Goal: Browse casually: Explore the website without a specific task or goal

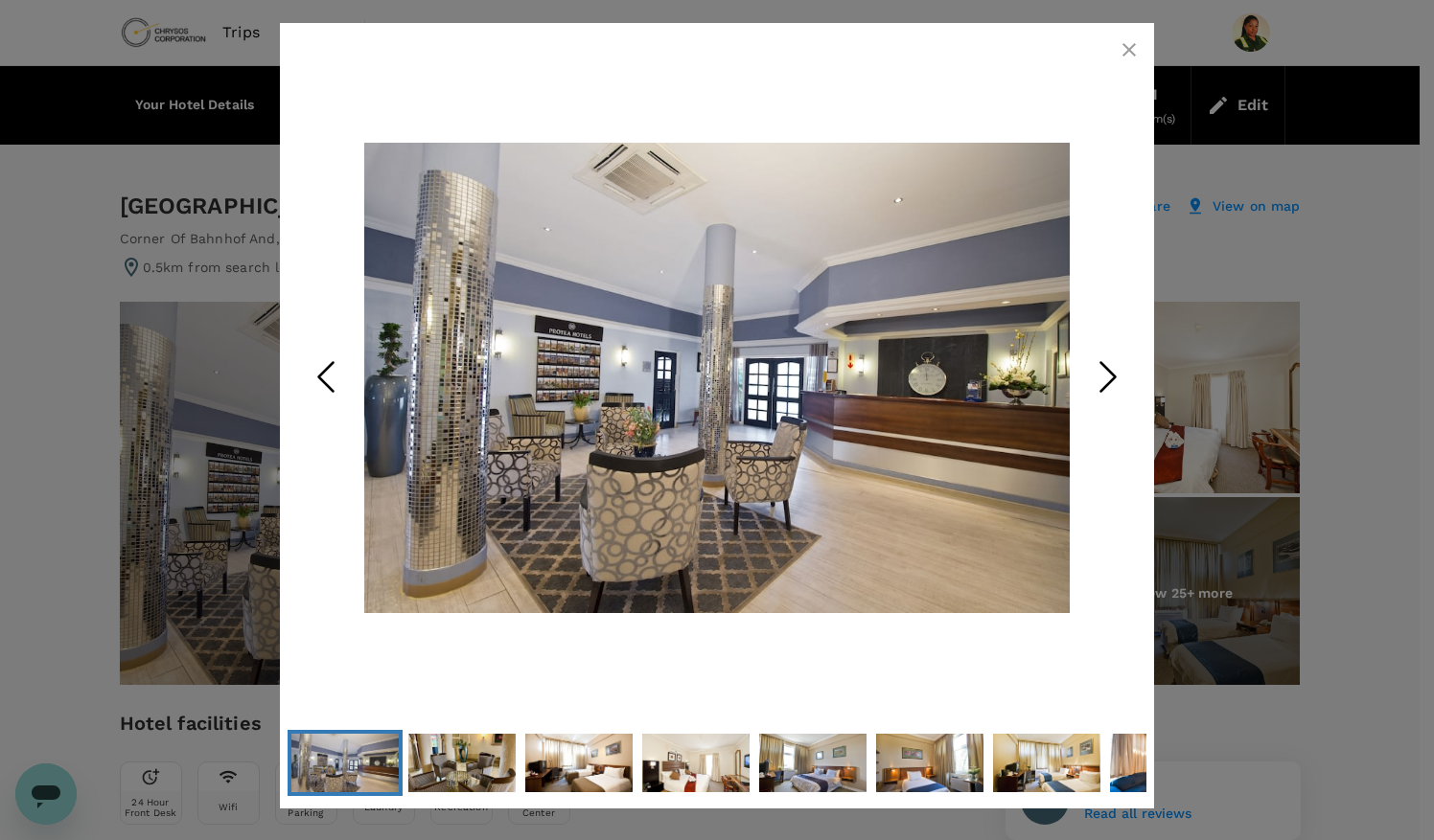
click at [1101, 377] on icon "Next Slide" at bounding box center [1108, 376] width 58 height 58
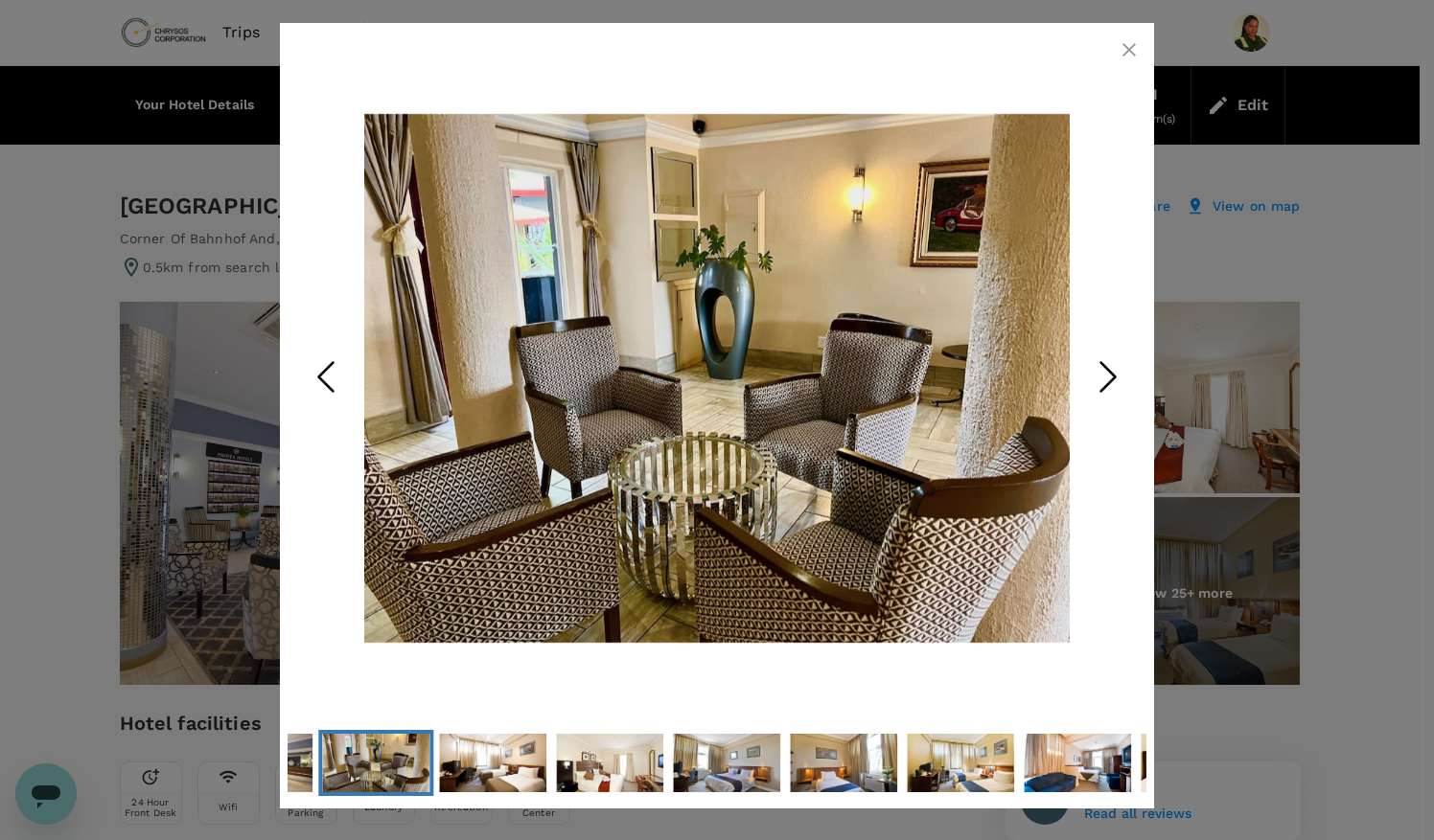
click at [1101, 378] on icon "Next Slide" at bounding box center [1108, 376] width 58 height 58
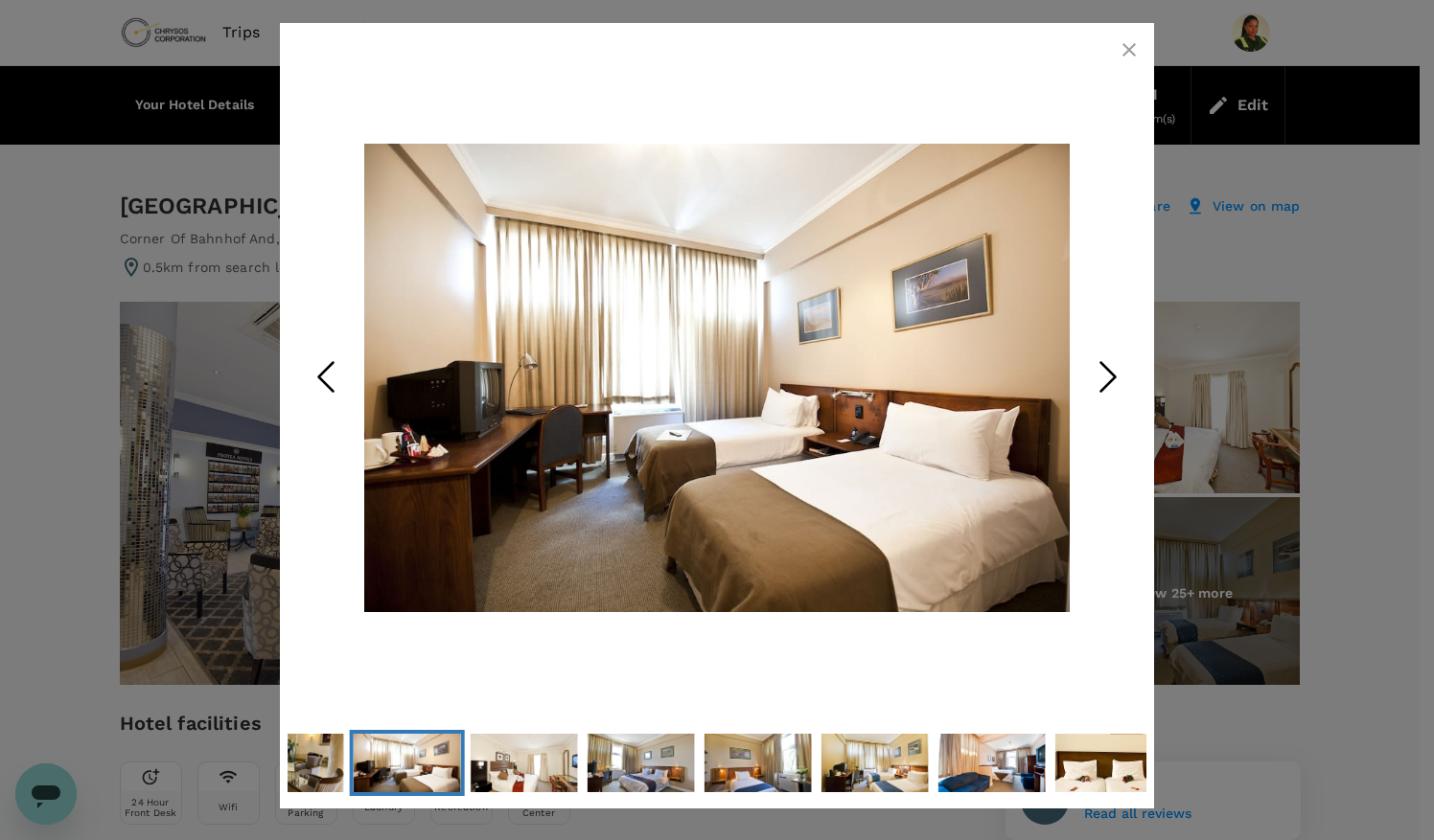
click at [1101, 378] on icon "Next Slide" at bounding box center [1108, 376] width 58 height 58
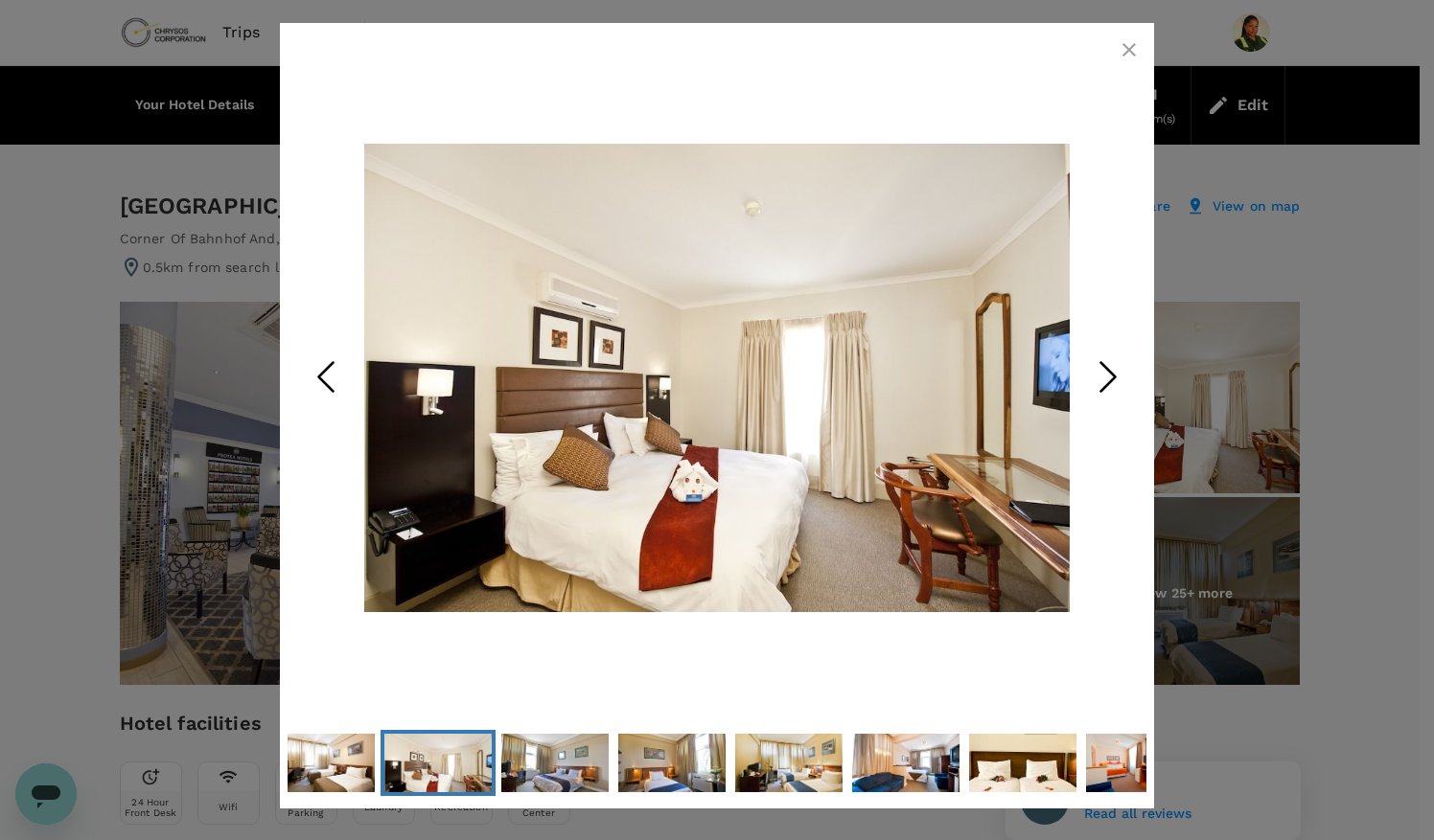
click at [1101, 378] on icon "Next Slide" at bounding box center [1108, 376] width 58 height 58
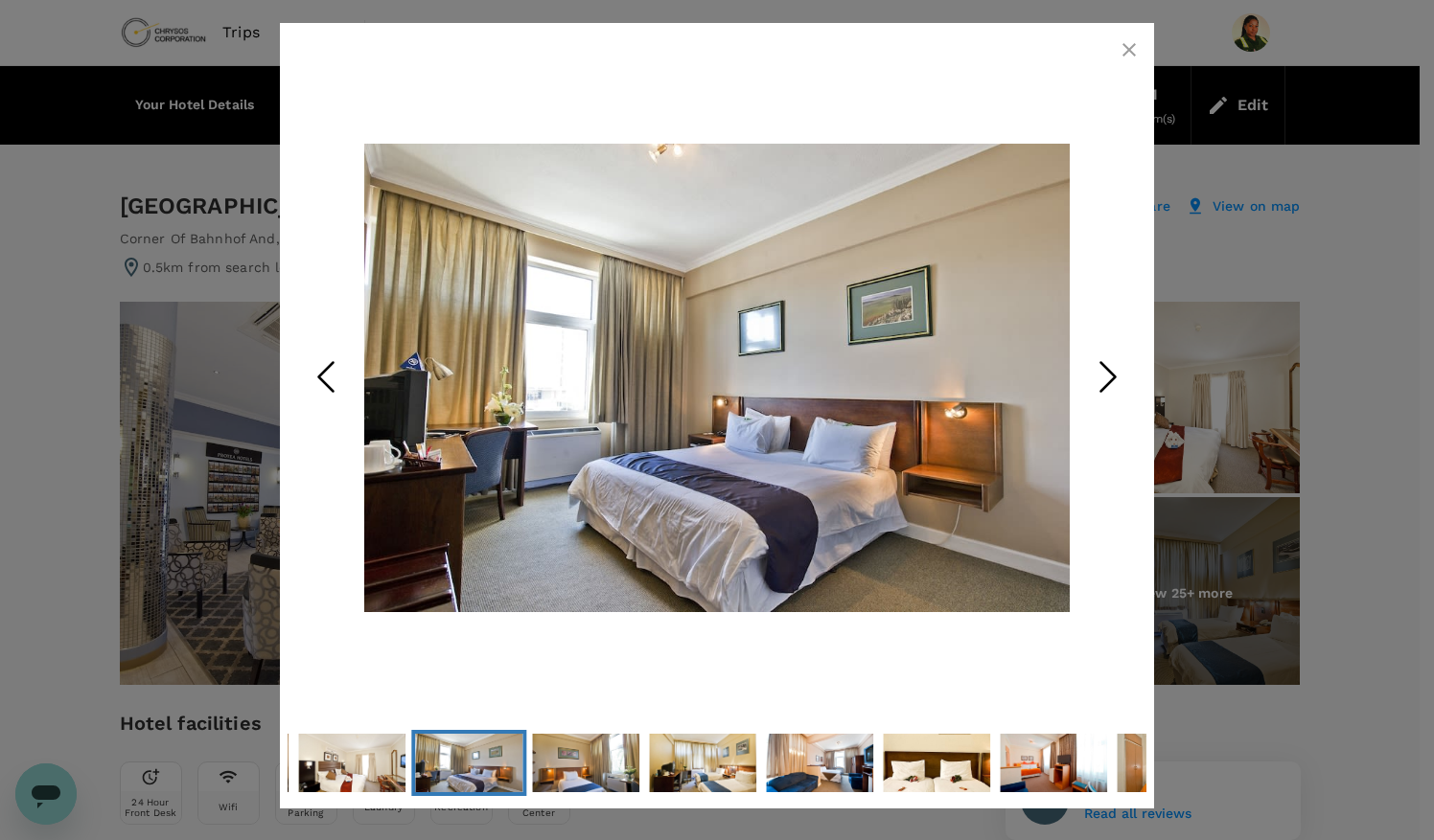
click at [1101, 378] on icon "Next Slide" at bounding box center [1108, 376] width 58 height 58
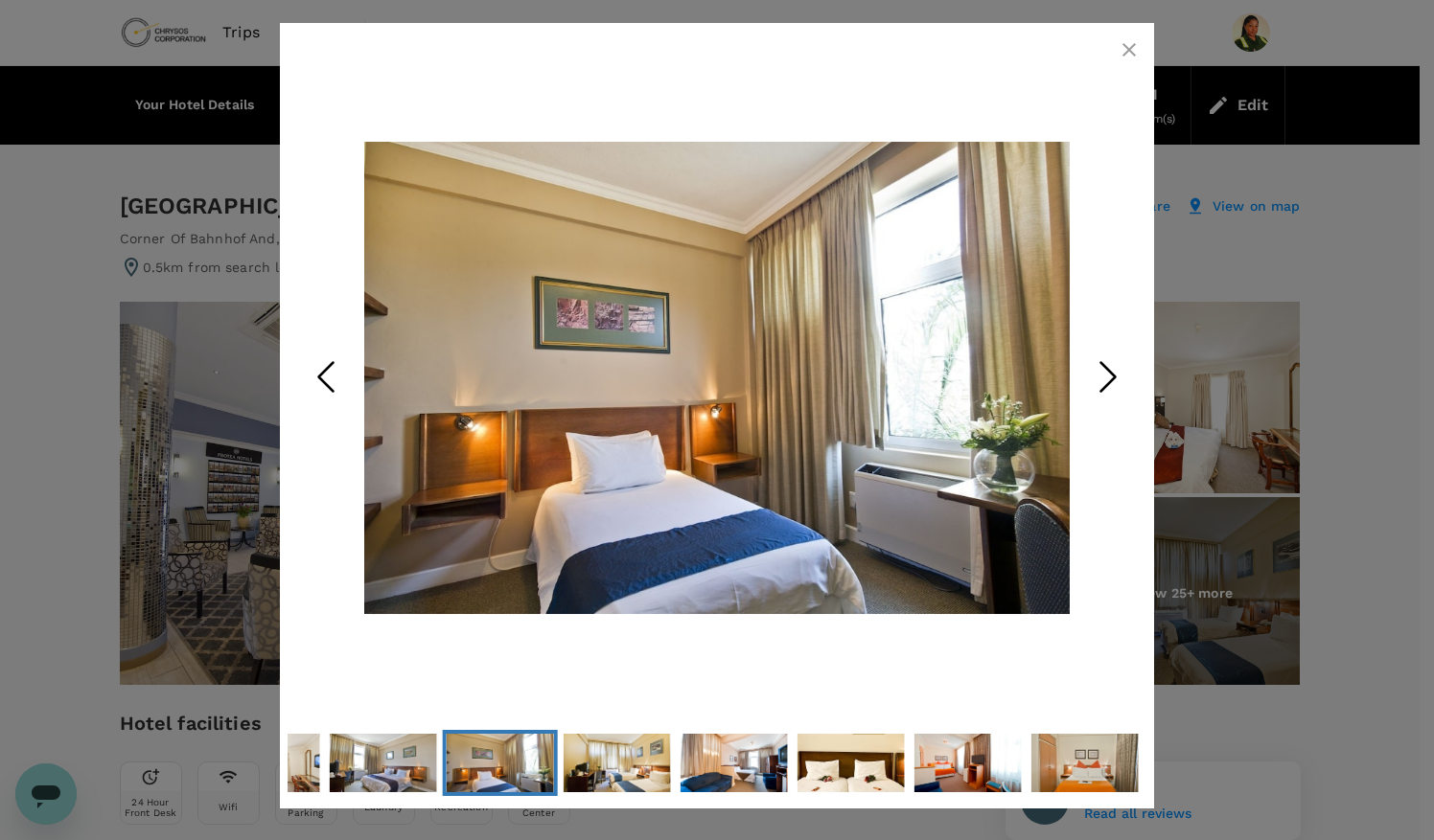
click at [1101, 378] on icon "Next Slide" at bounding box center [1108, 376] width 58 height 58
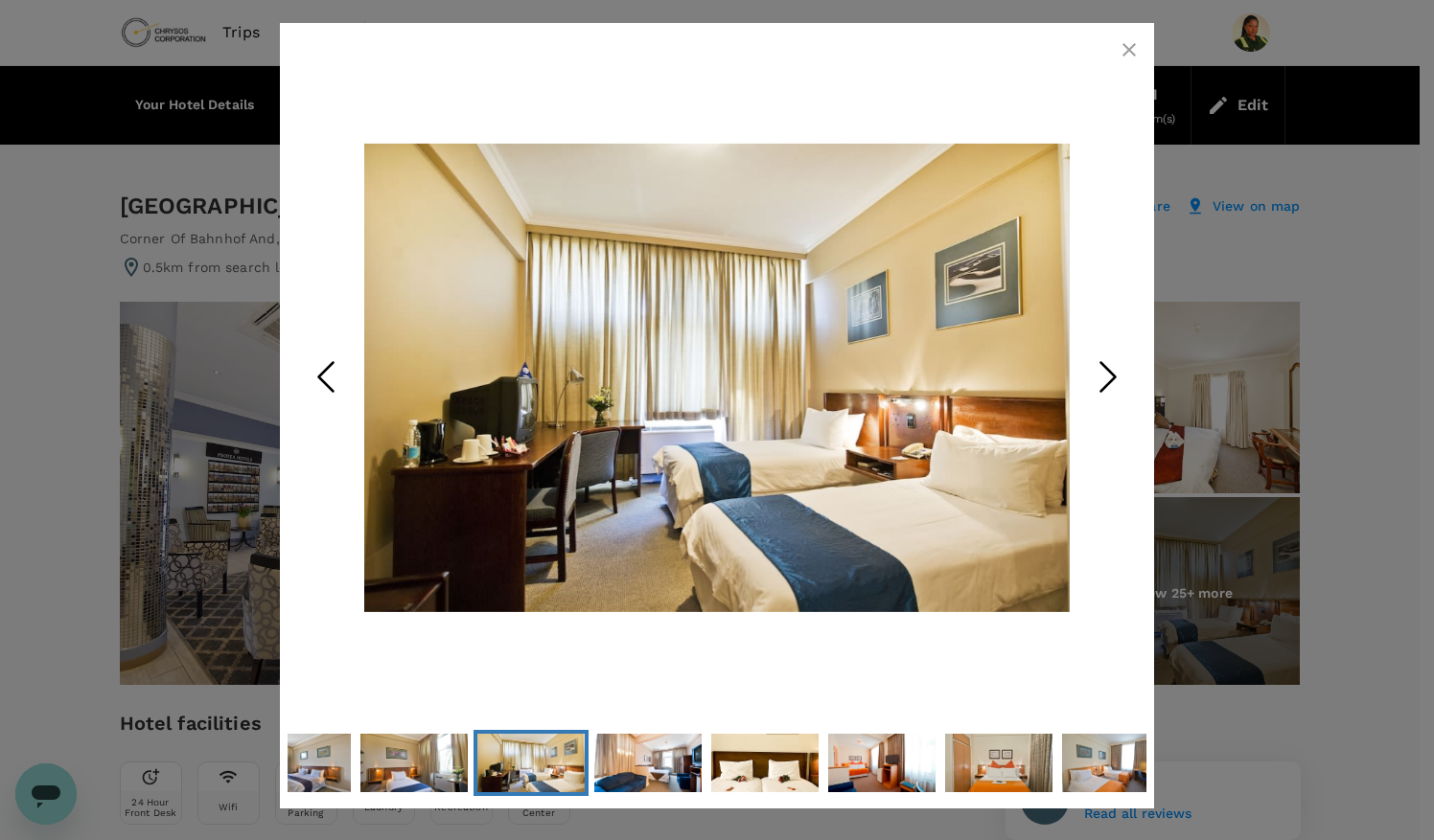
click at [1101, 378] on icon "Next Slide" at bounding box center [1108, 376] width 58 height 58
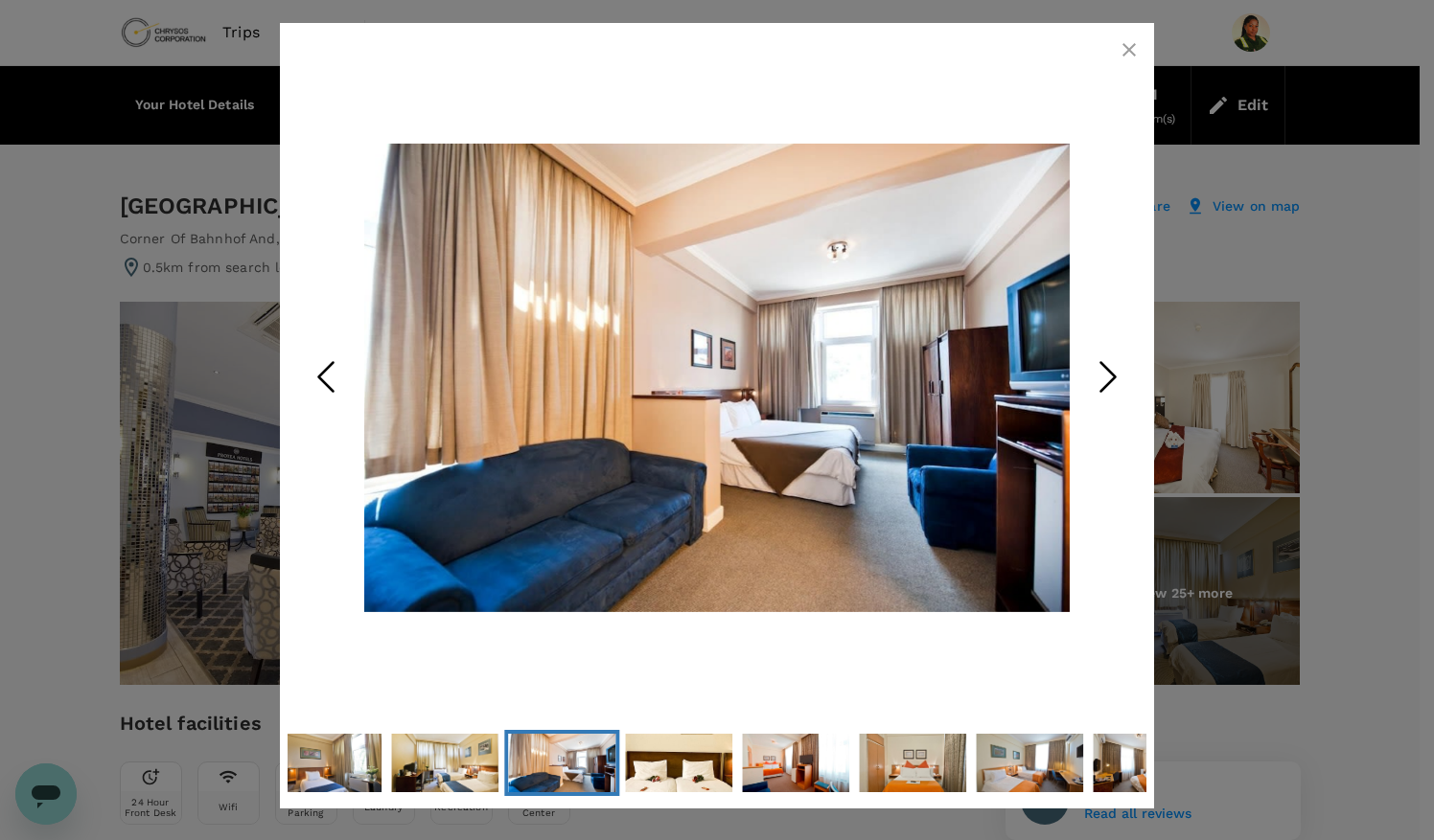
click at [1115, 373] on icon "Next Slide" at bounding box center [1108, 376] width 58 height 58
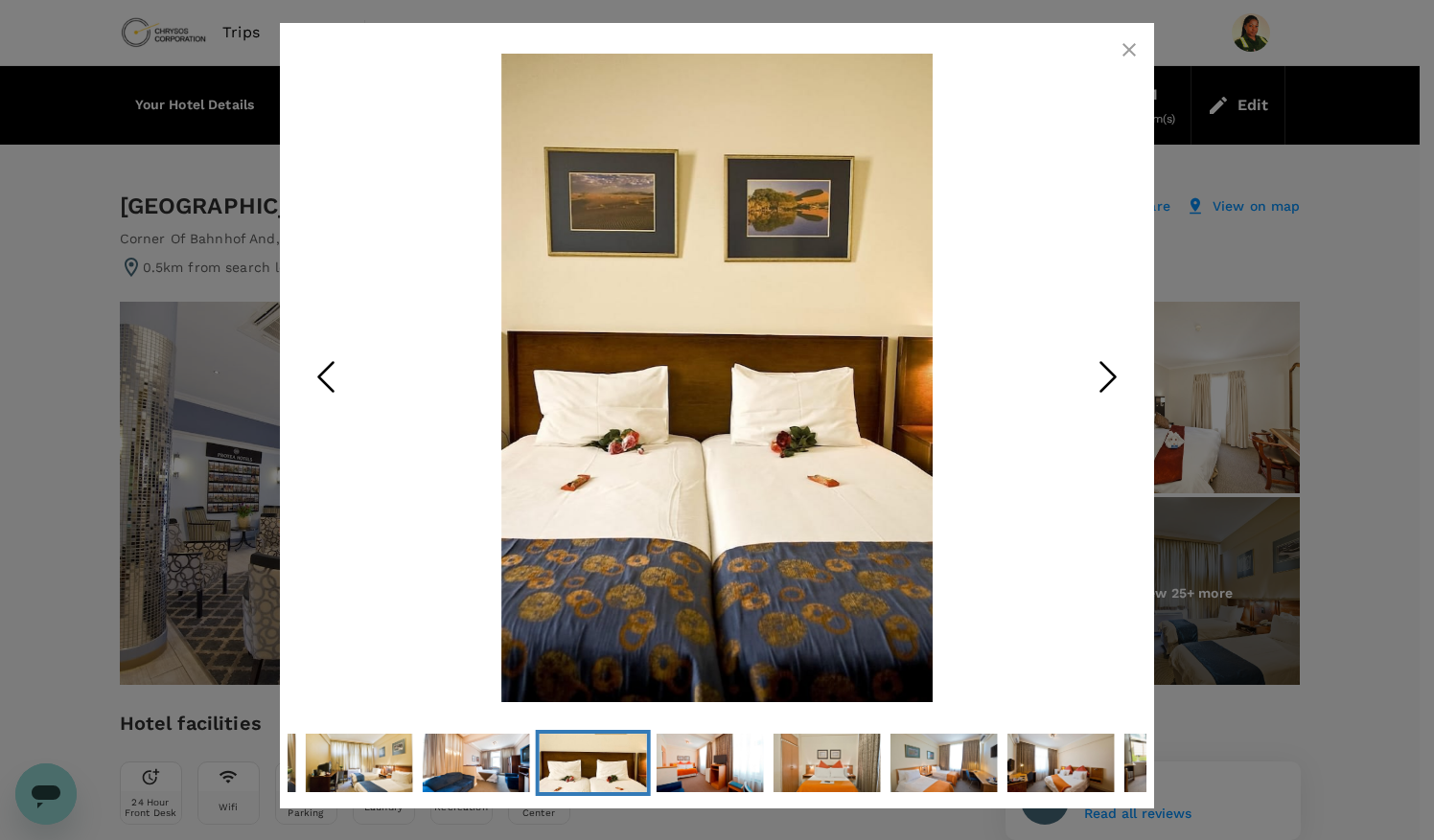
click at [319, 370] on icon "Previous Slide" at bounding box center [326, 376] width 58 height 58
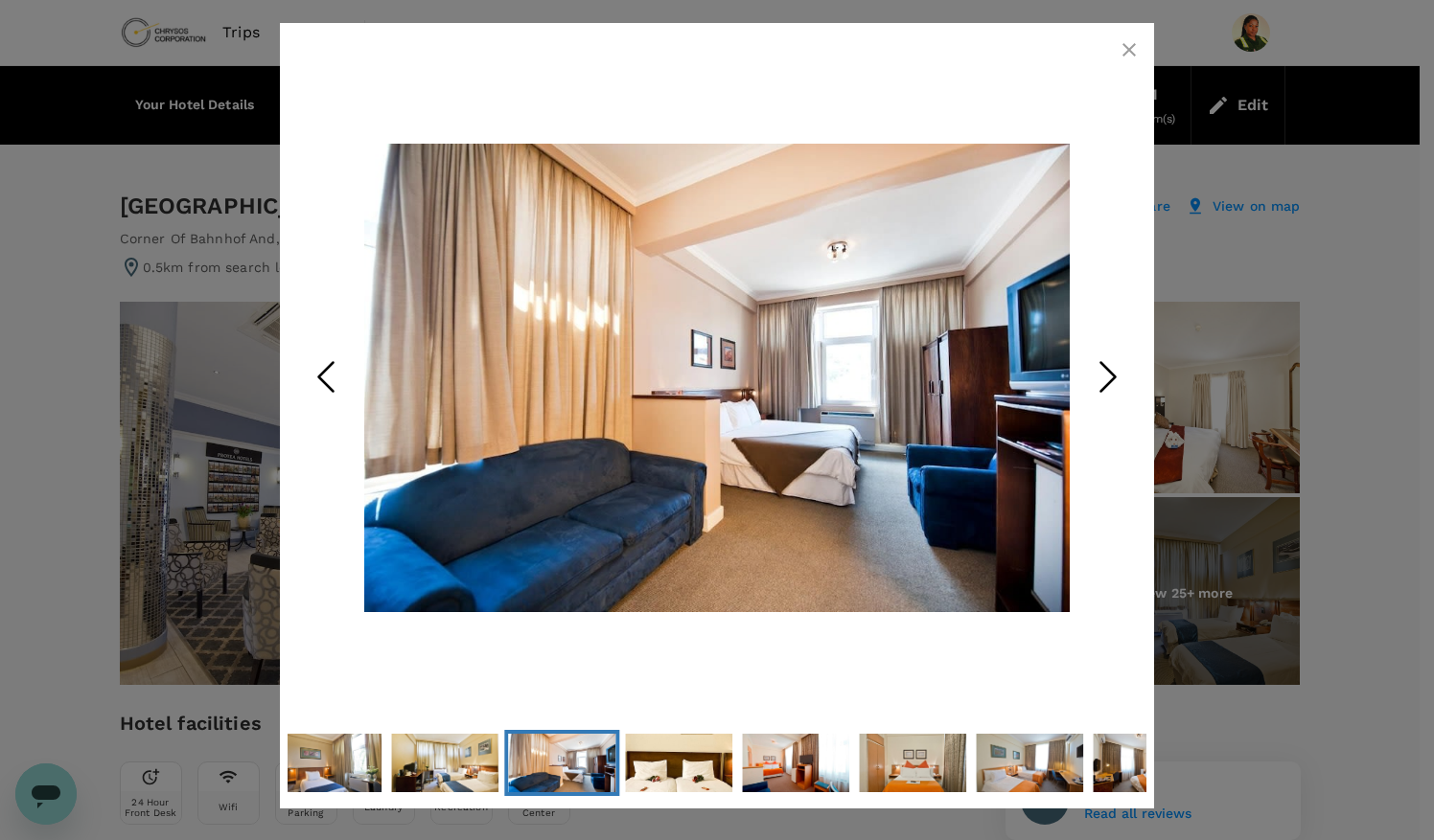
click at [1113, 381] on icon "Next Slide" at bounding box center [1108, 376] width 58 height 58
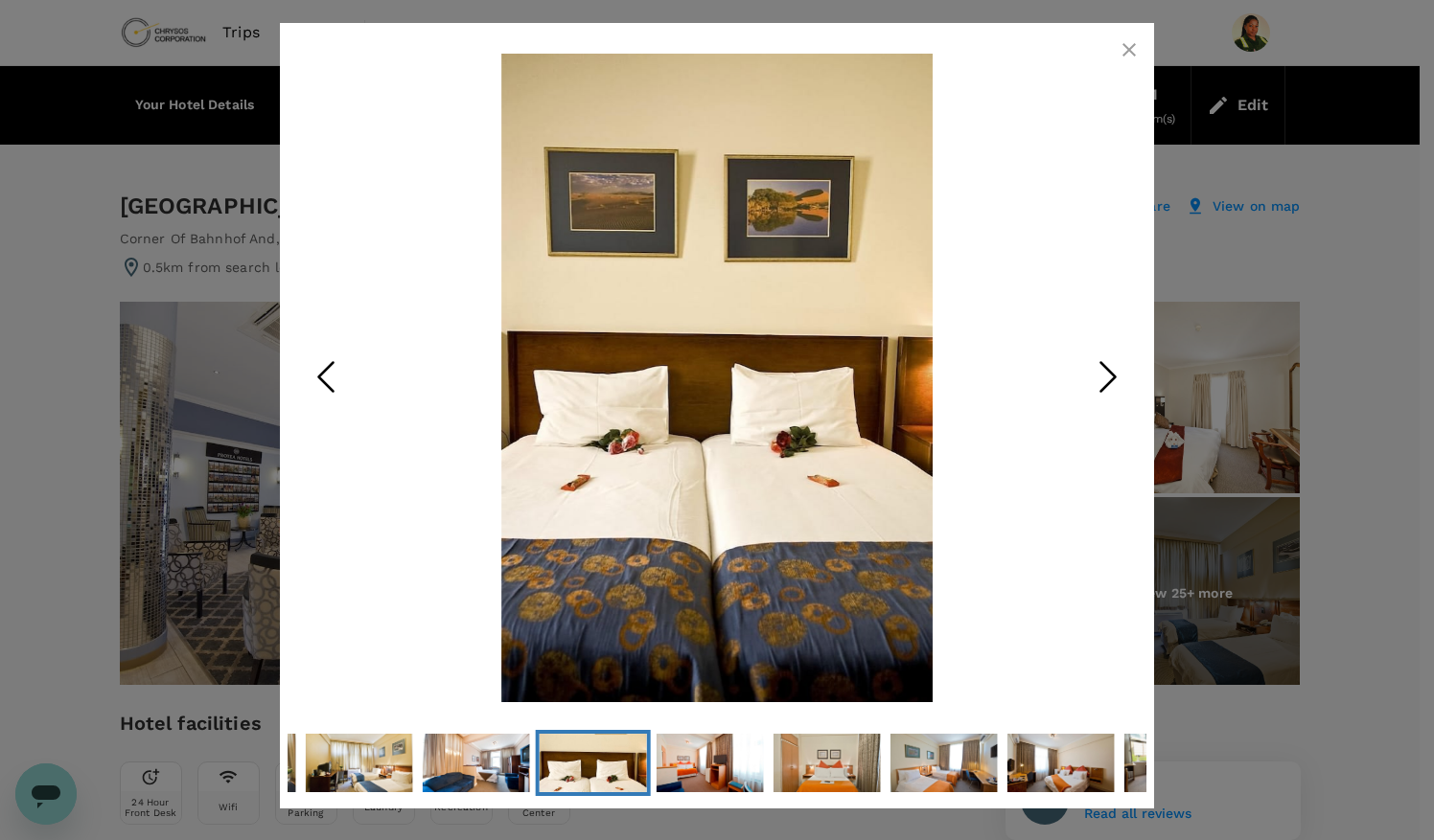
click at [1113, 381] on icon "Next Slide" at bounding box center [1108, 376] width 58 height 58
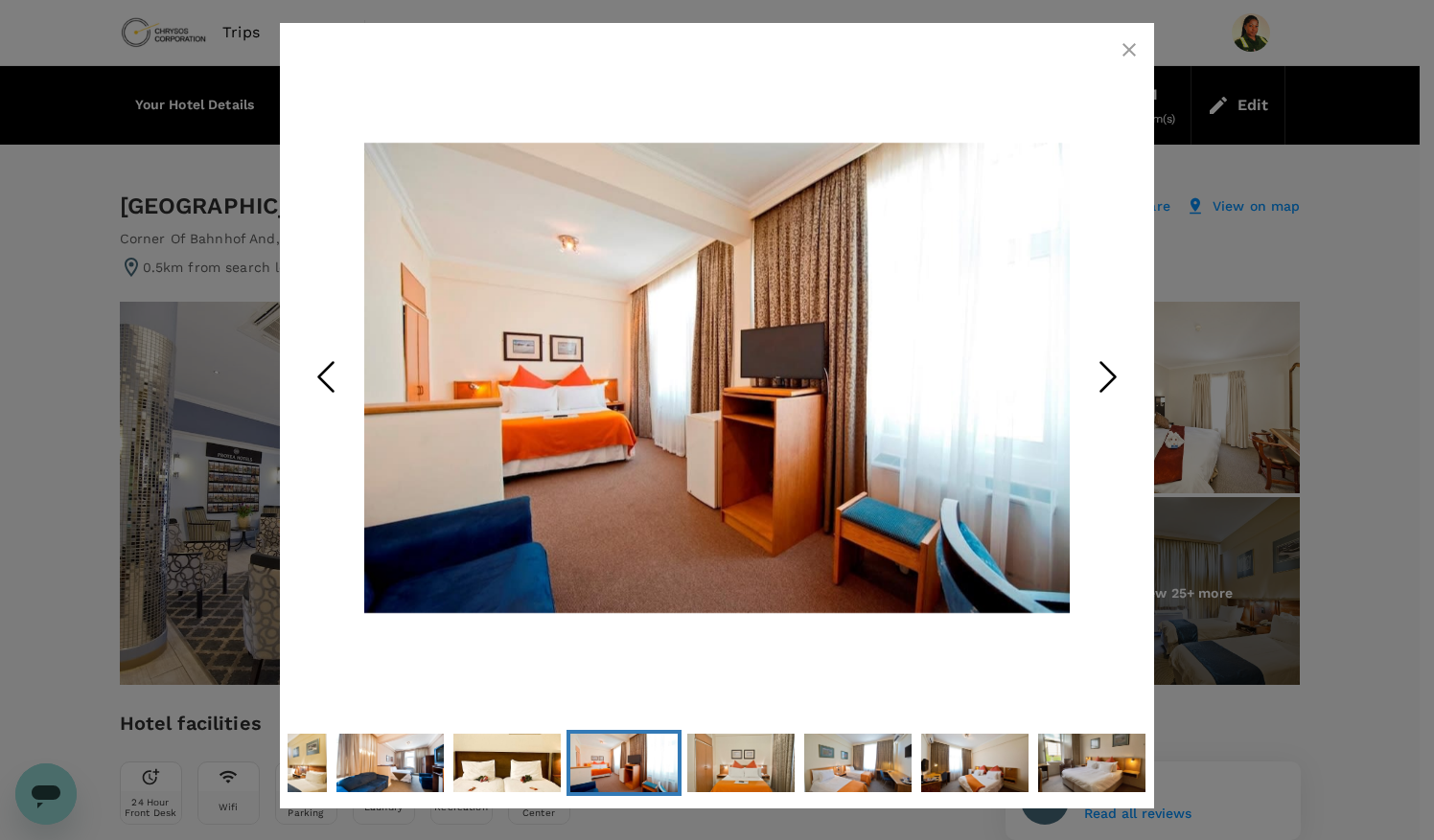
click at [1113, 381] on icon "Next Slide" at bounding box center [1108, 376] width 58 height 58
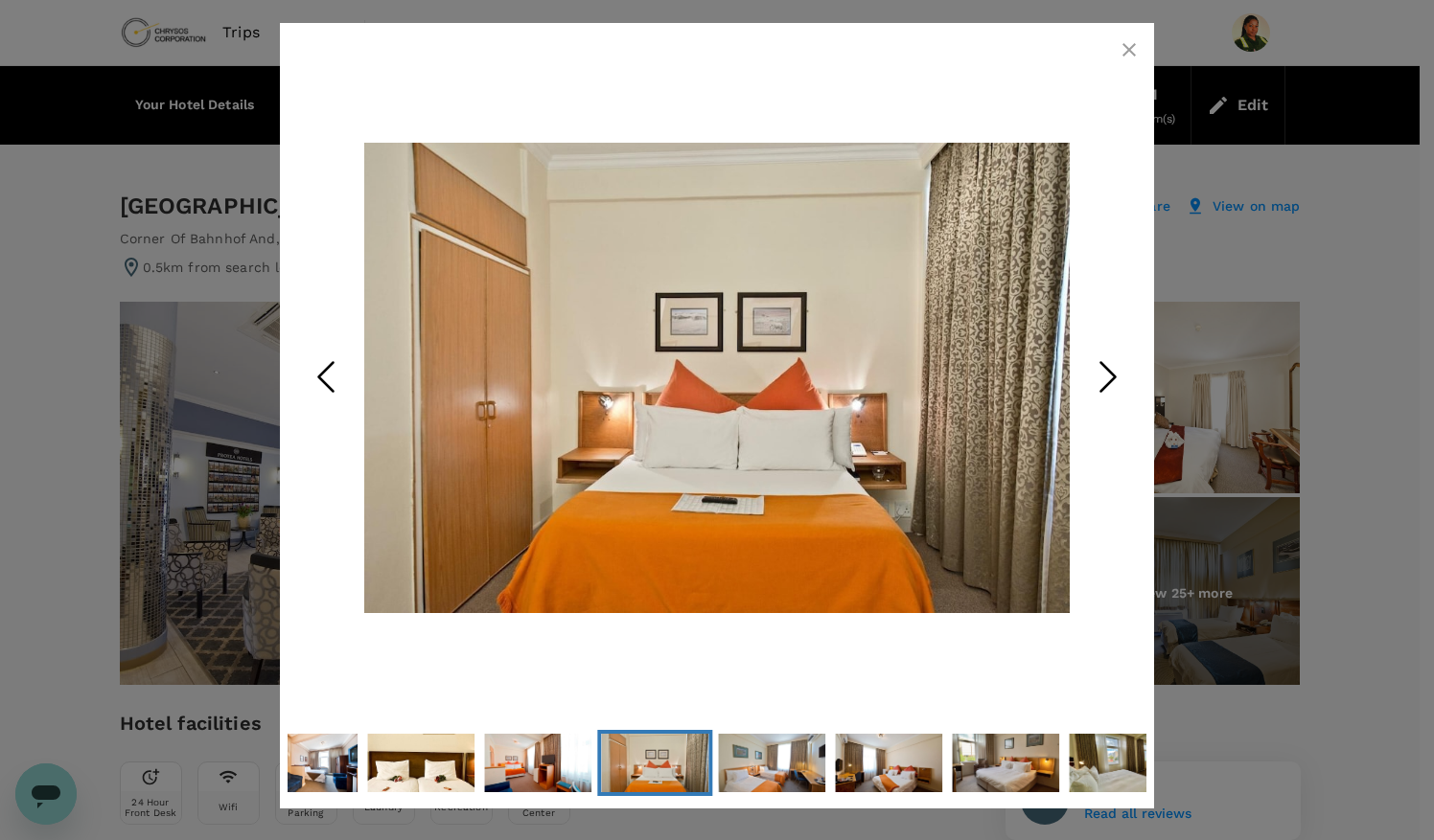
click at [1113, 381] on icon "Next Slide" at bounding box center [1108, 376] width 58 height 58
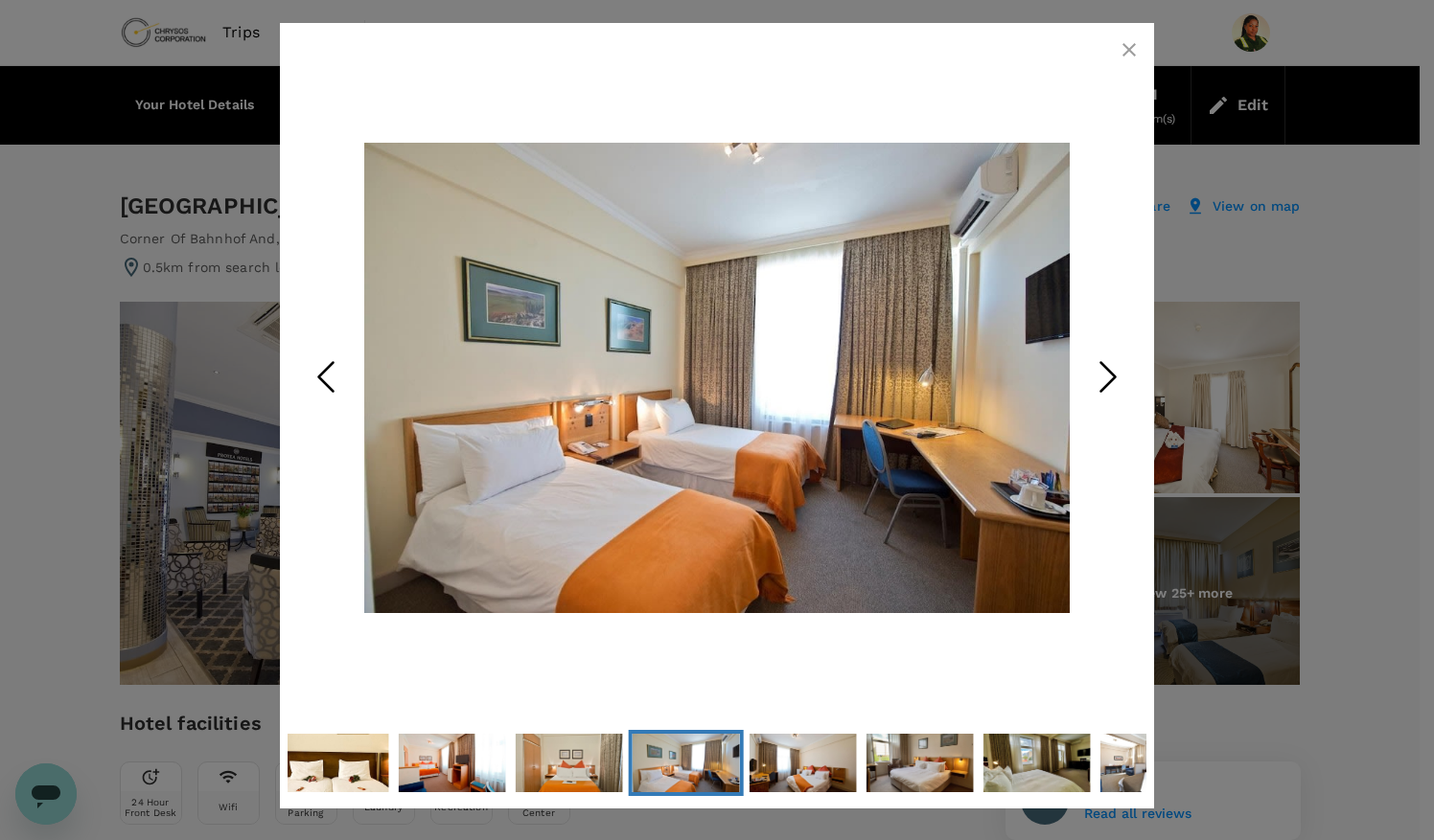
click at [1113, 381] on icon "Next Slide" at bounding box center [1108, 376] width 58 height 58
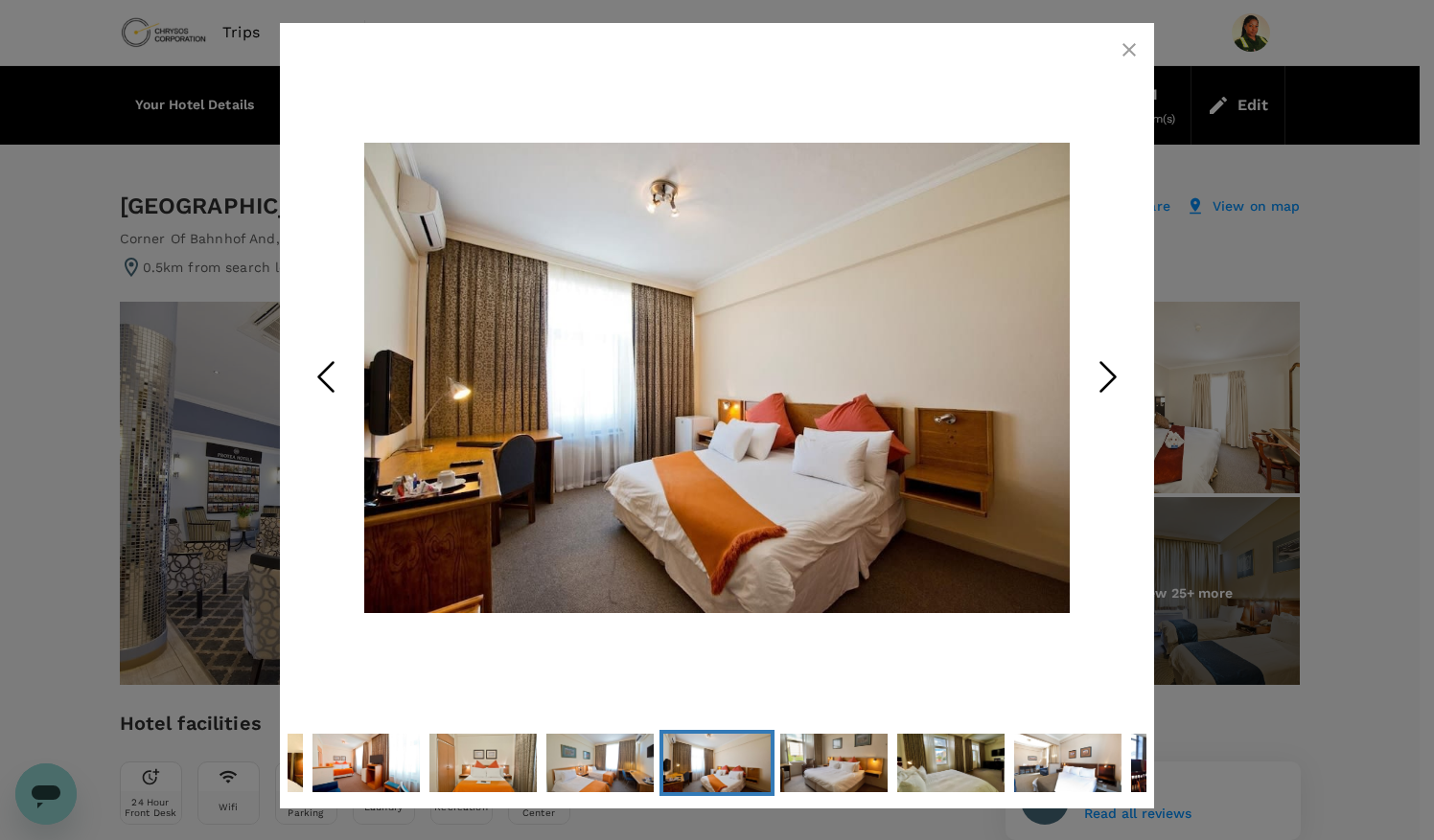
click at [1113, 381] on icon "Next Slide" at bounding box center [1108, 376] width 58 height 58
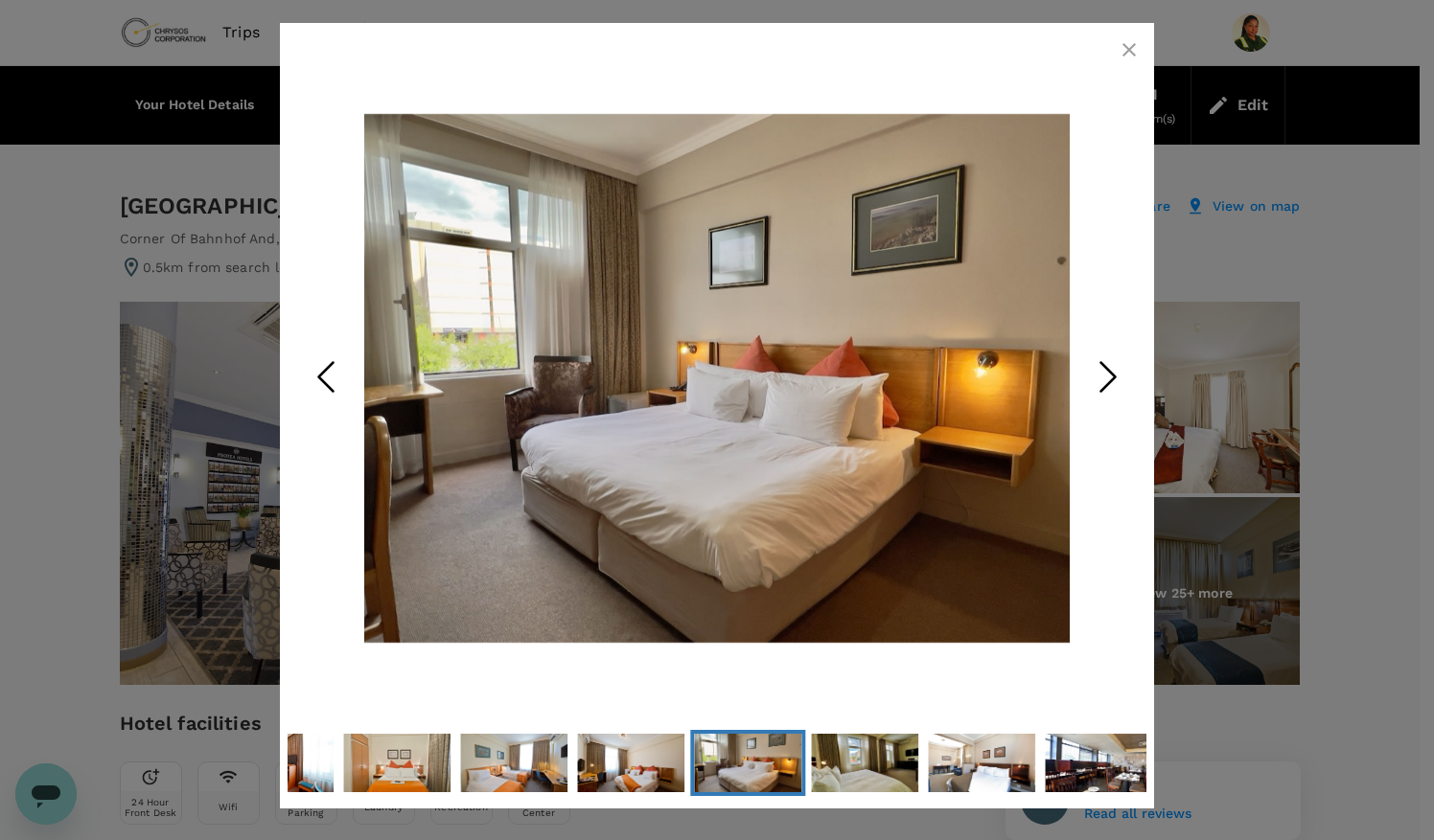
click at [1113, 381] on icon "Next Slide" at bounding box center [1108, 376] width 58 height 58
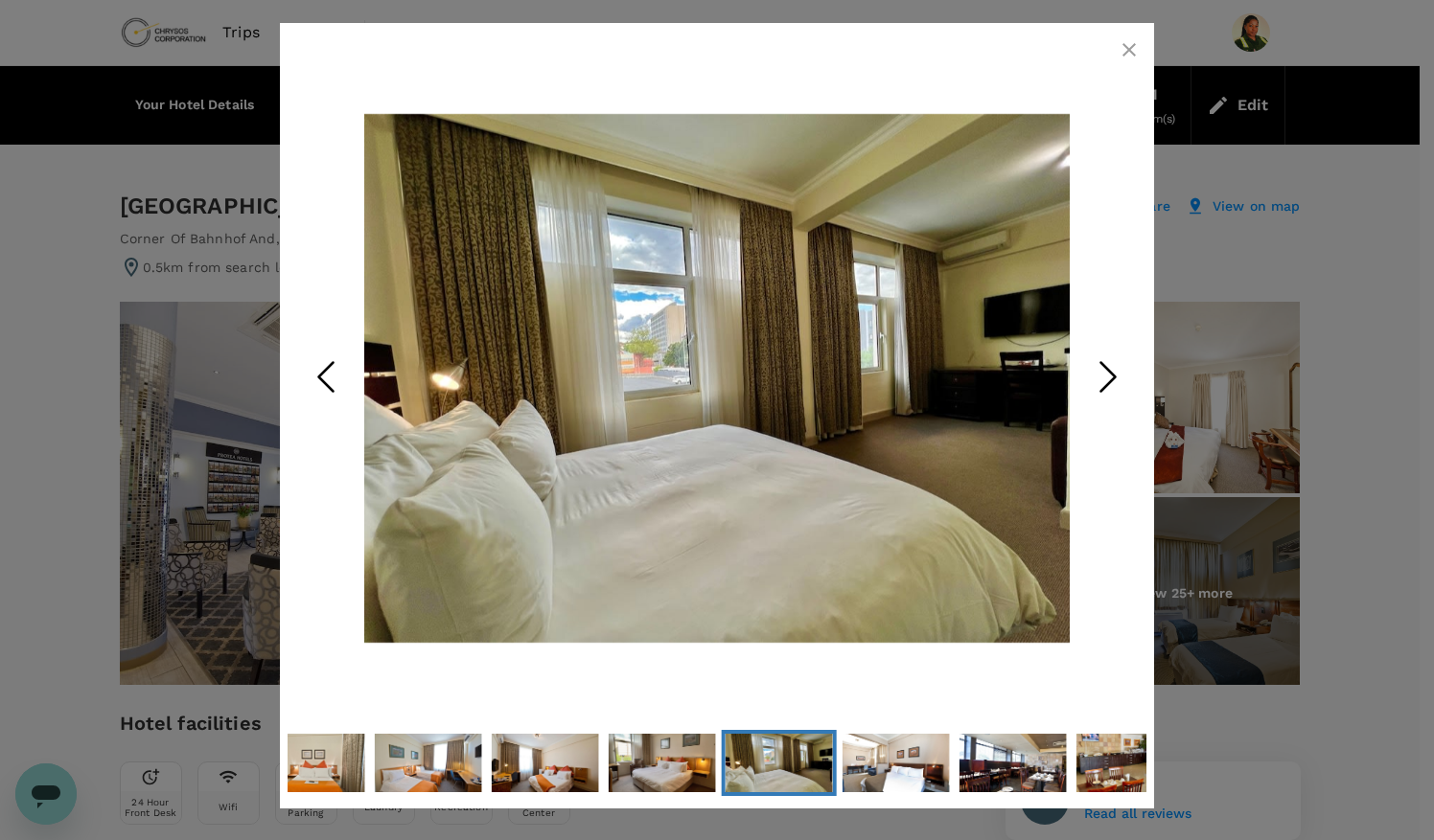
click at [1113, 381] on icon "Next Slide" at bounding box center [1108, 376] width 58 height 58
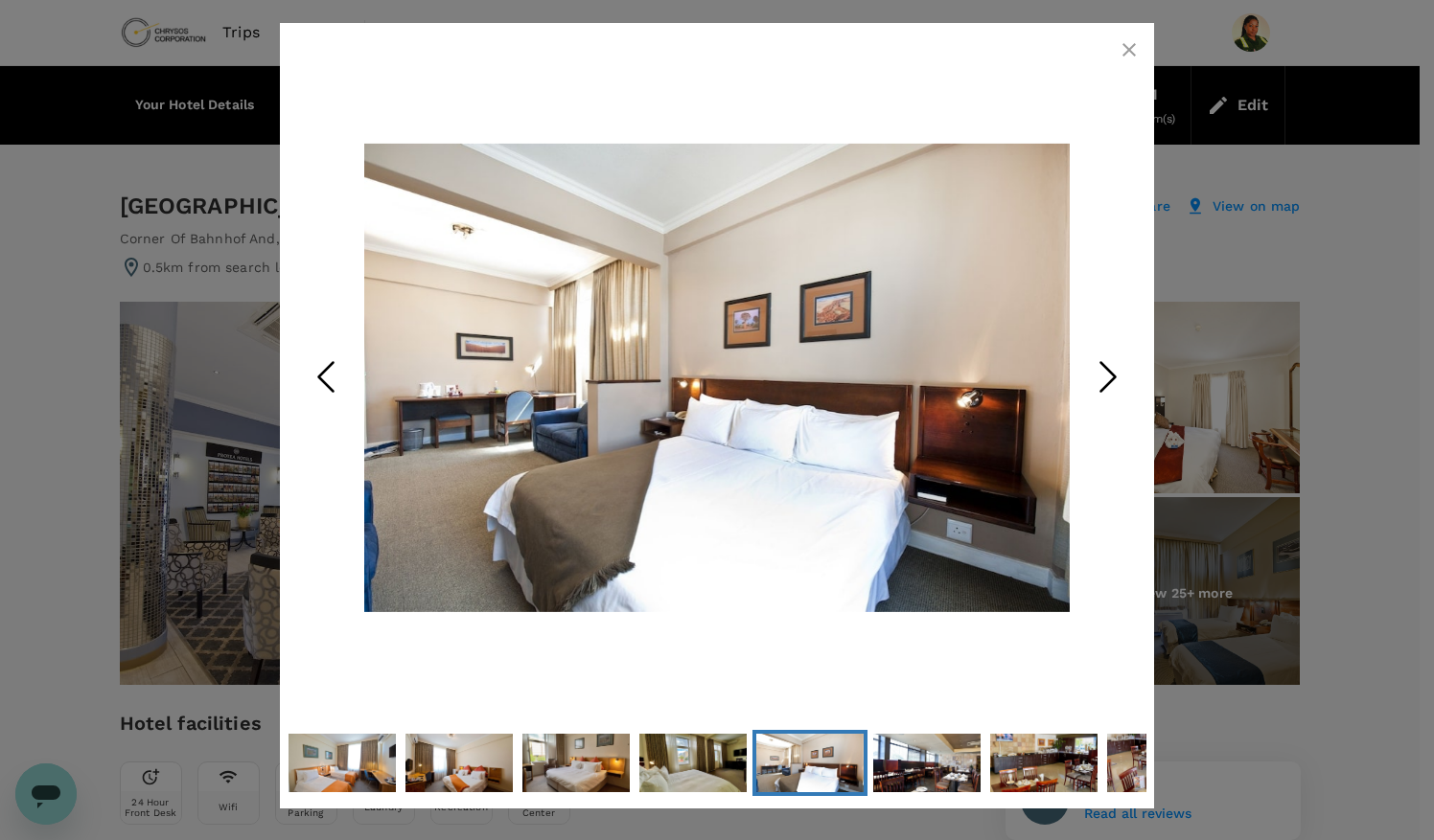
click at [1113, 381] on icon "Next Slide" at bounding box center [1108, 376] width 58 height 58
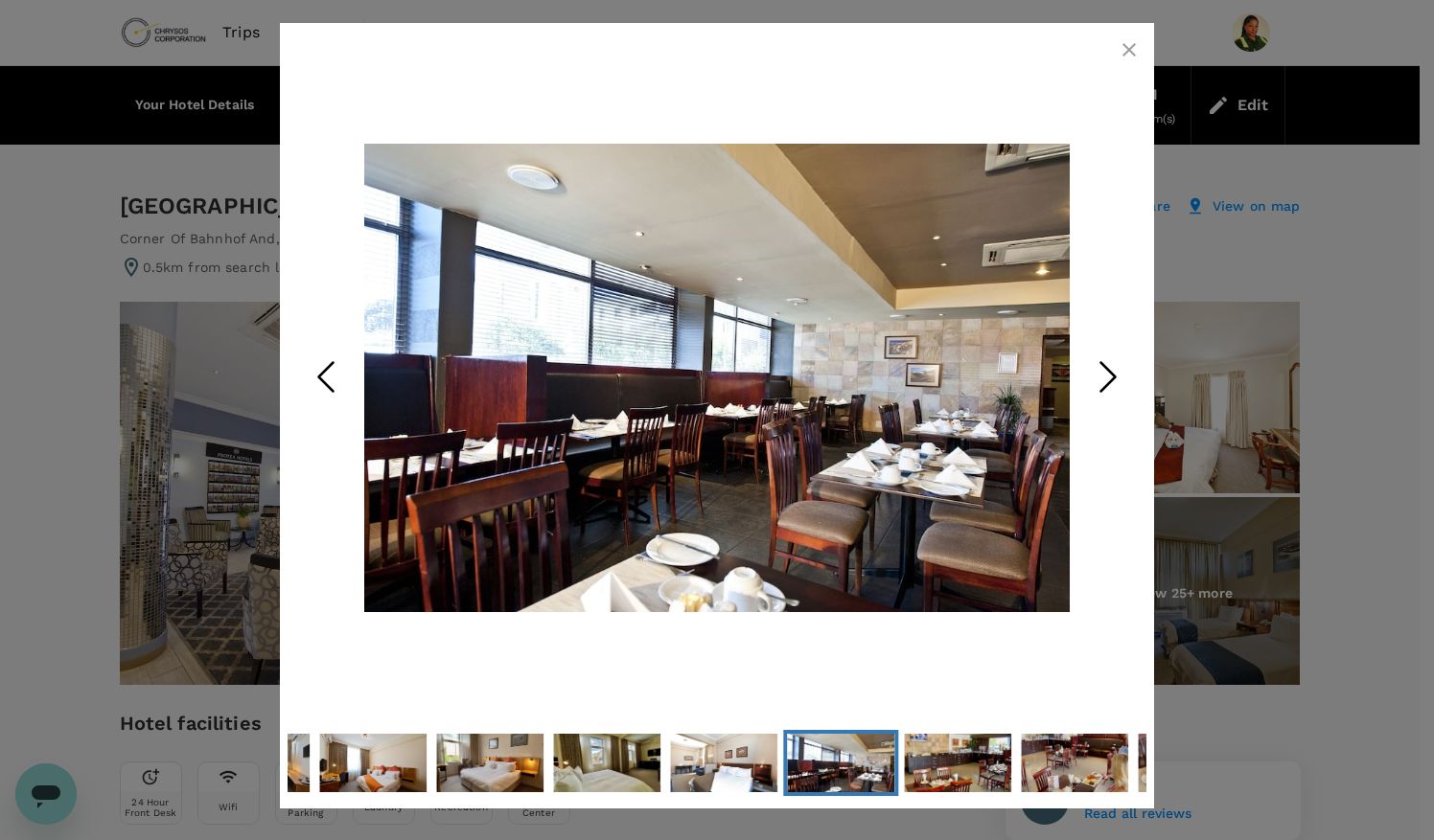
click at [1113, 381] on icon "Next Slide" at bounding box center [1108, 376] width 58 height 58
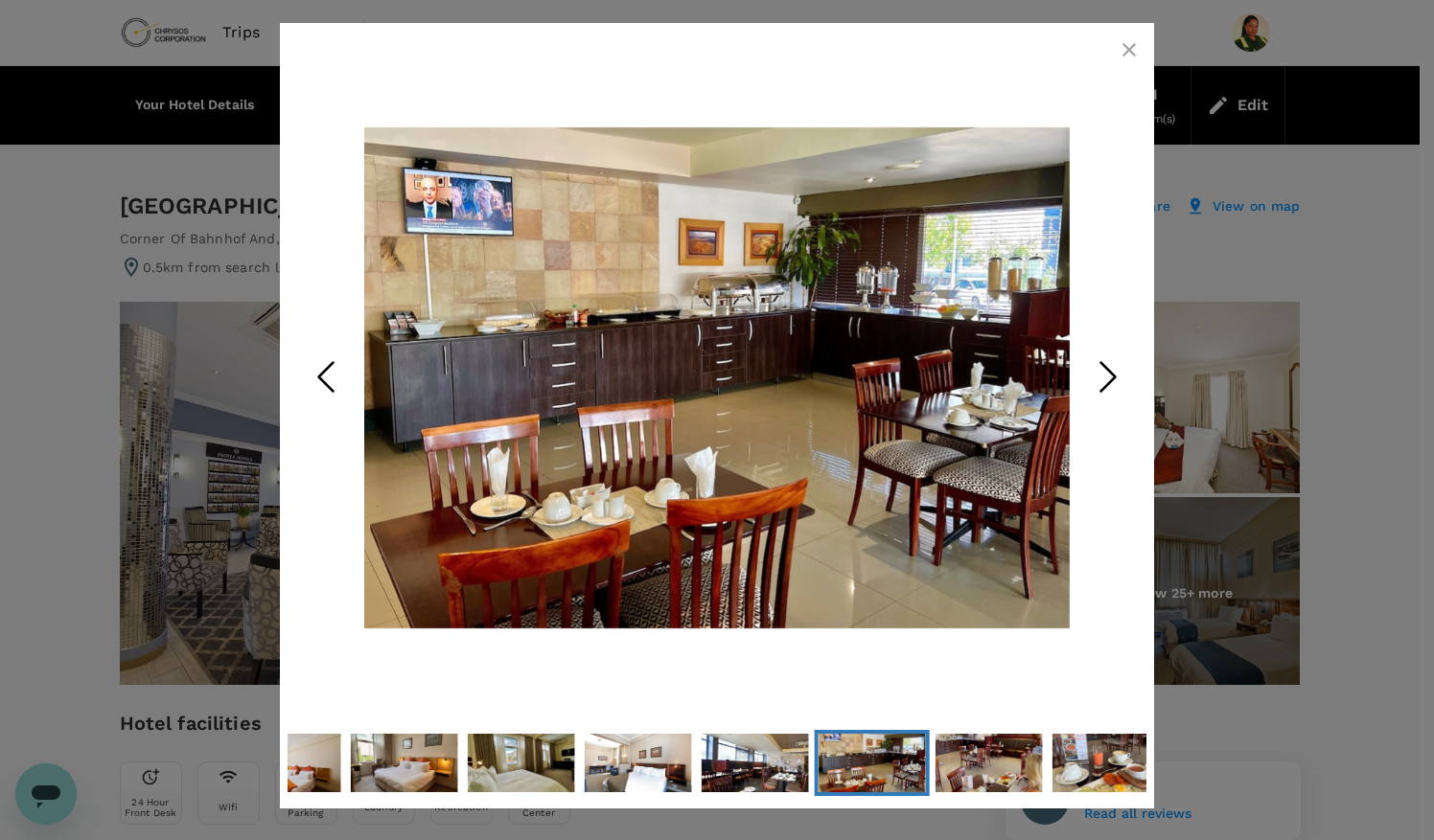
click at [1113, 381] on icon "Next Slide" at bounding box center [1108, 376] width 58 height 58
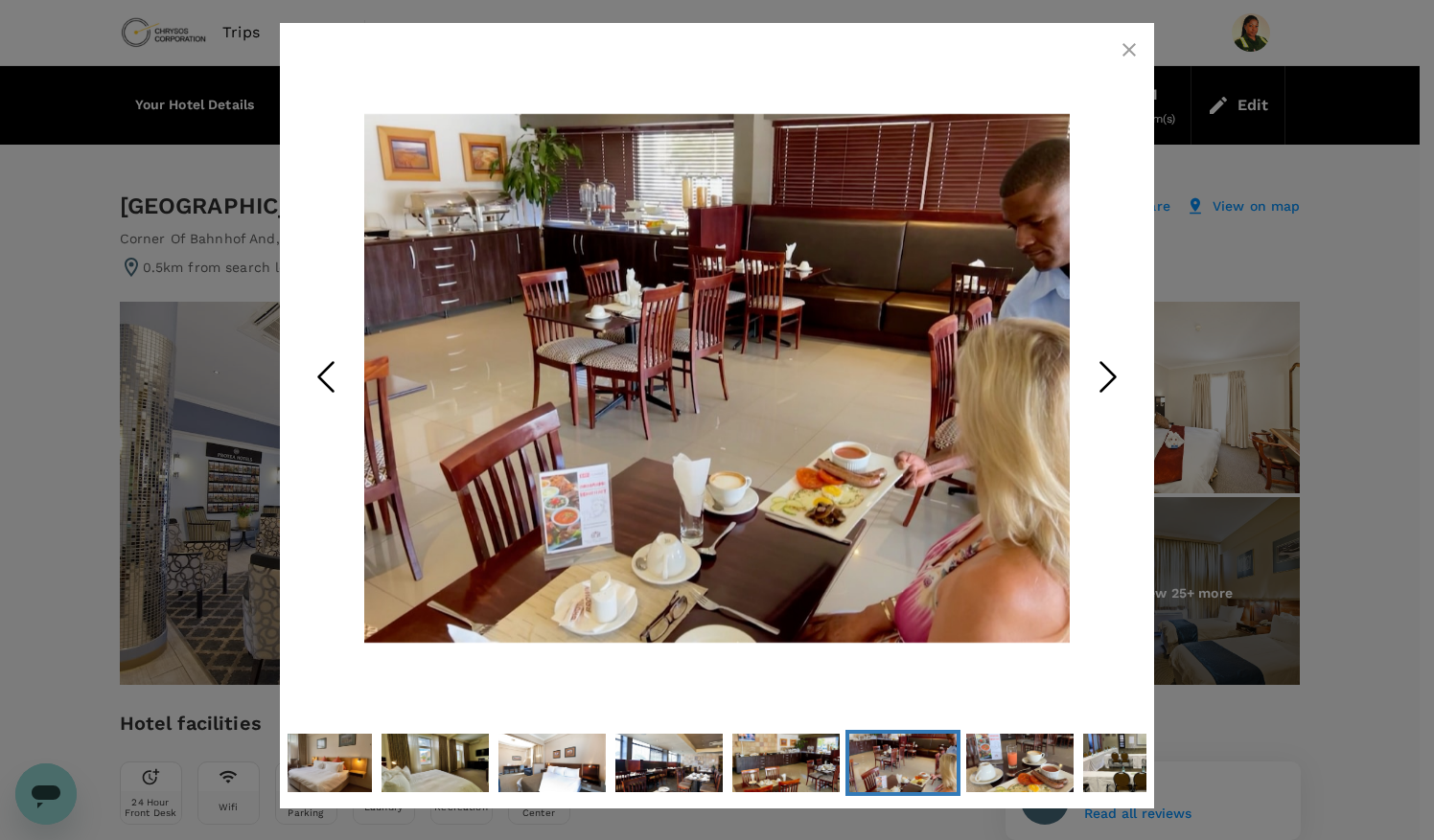
click at [1113, 381] on icon "Next Slide" at bounding box center [1108, 376] width 58 height 58
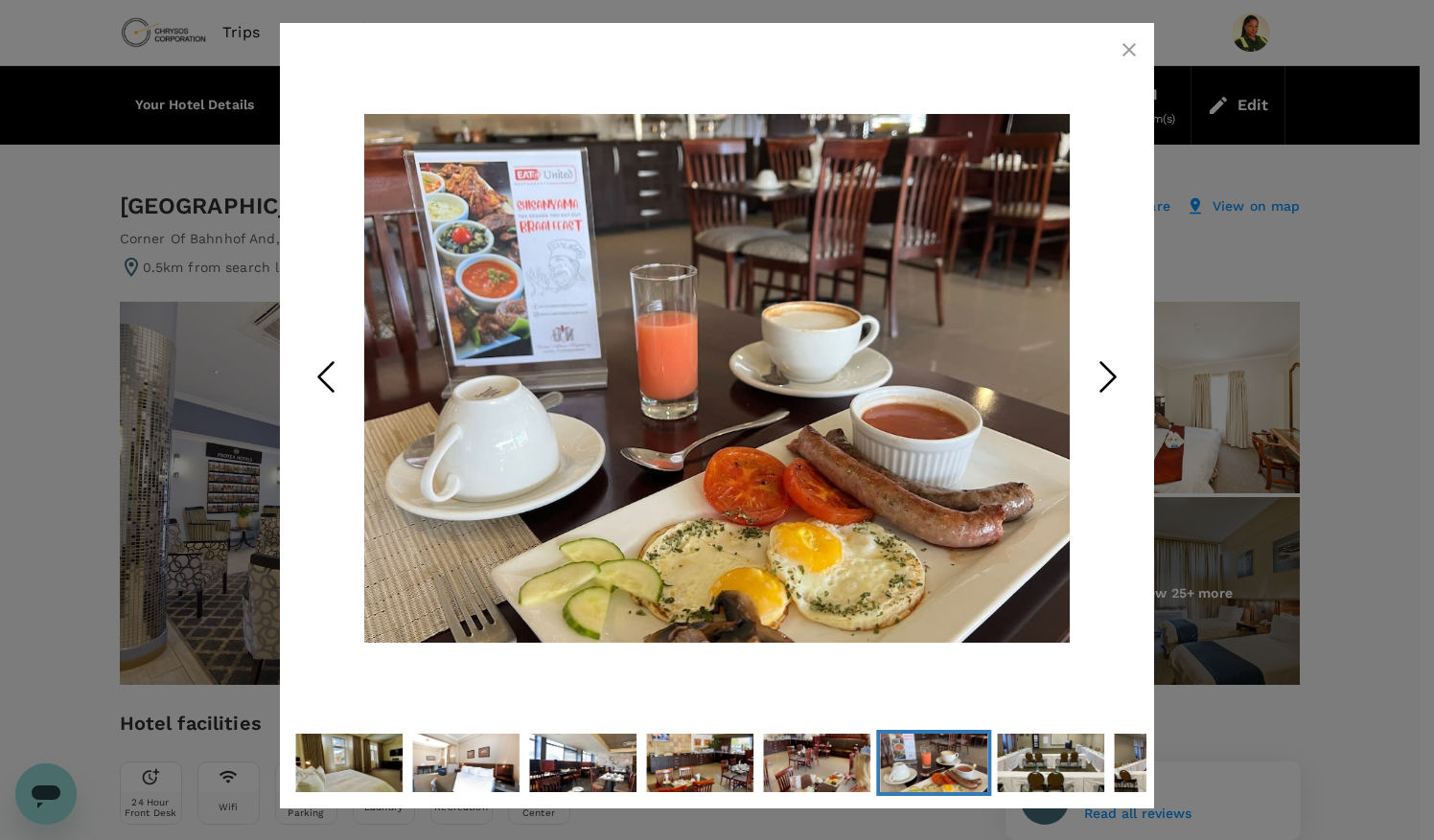
click at [1113, 381] on icon "Next Slide" at bounding box center [1108, 376] width 58 height 58
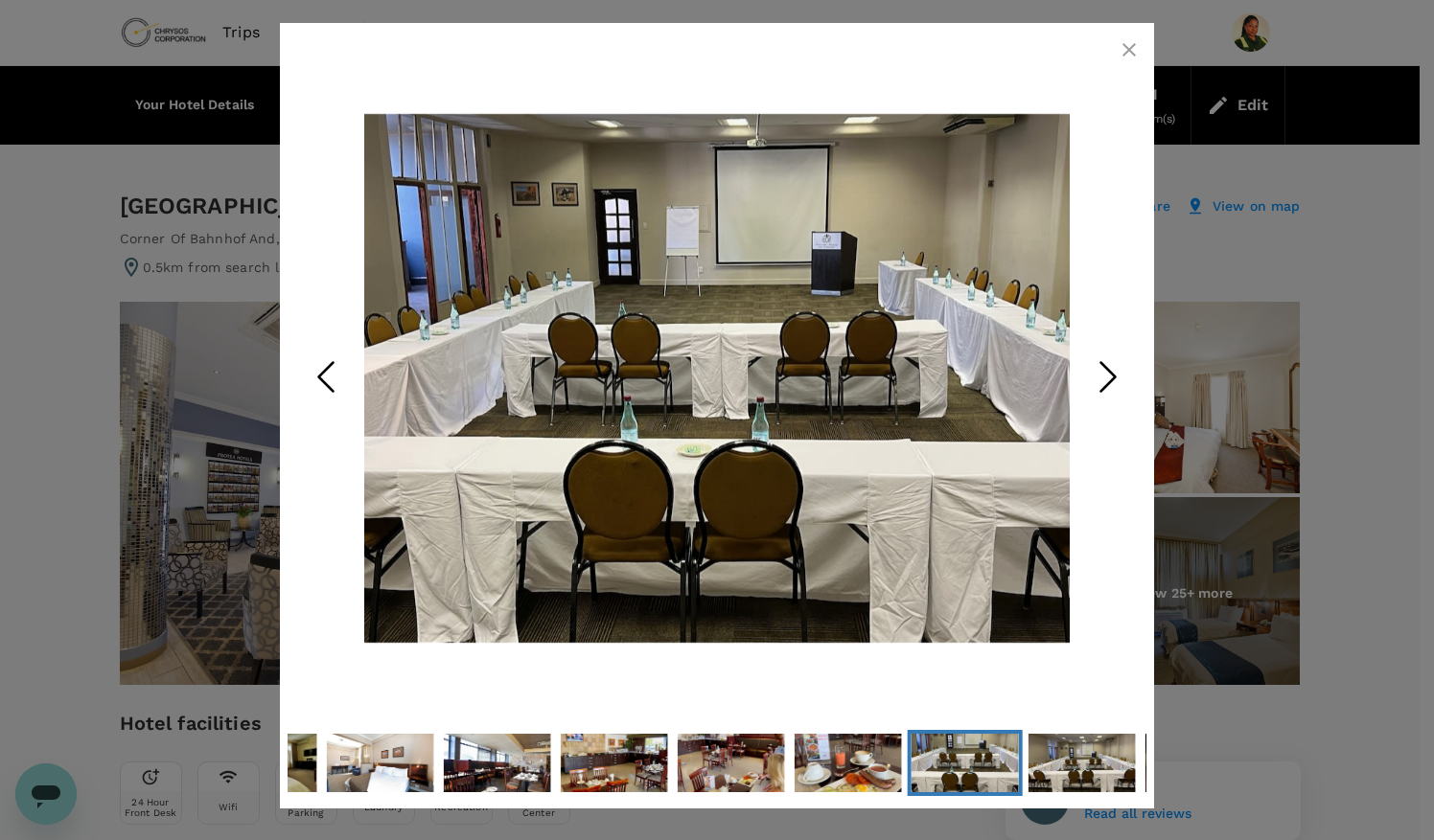
click at [1113, 381] on icon "Next Slide" at bounding box center [1108, 376] width 58 height 58
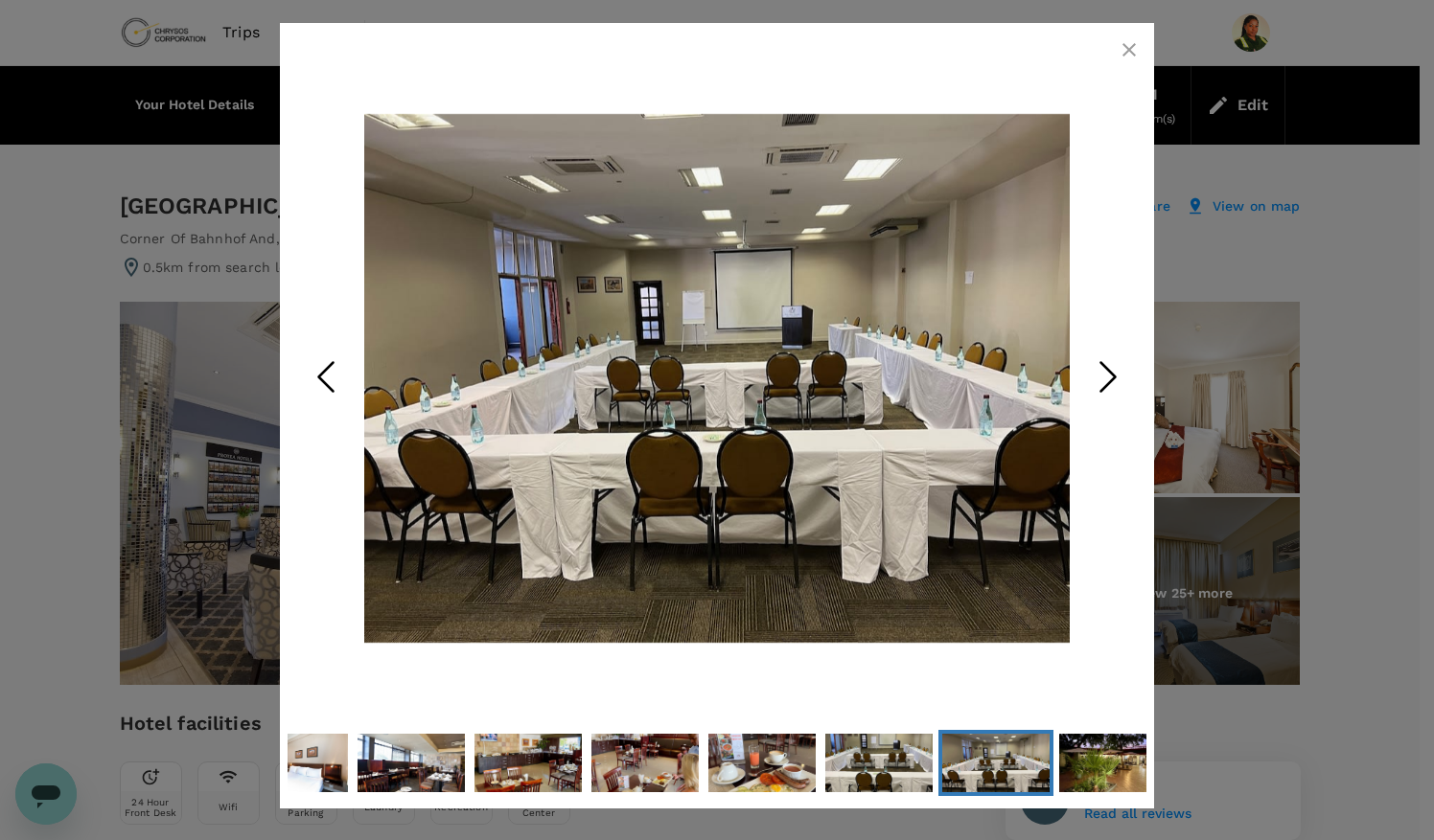
click at [1113, 381] on icon "Next Slide" at bounding box center [1108, 376] width 58 height 58
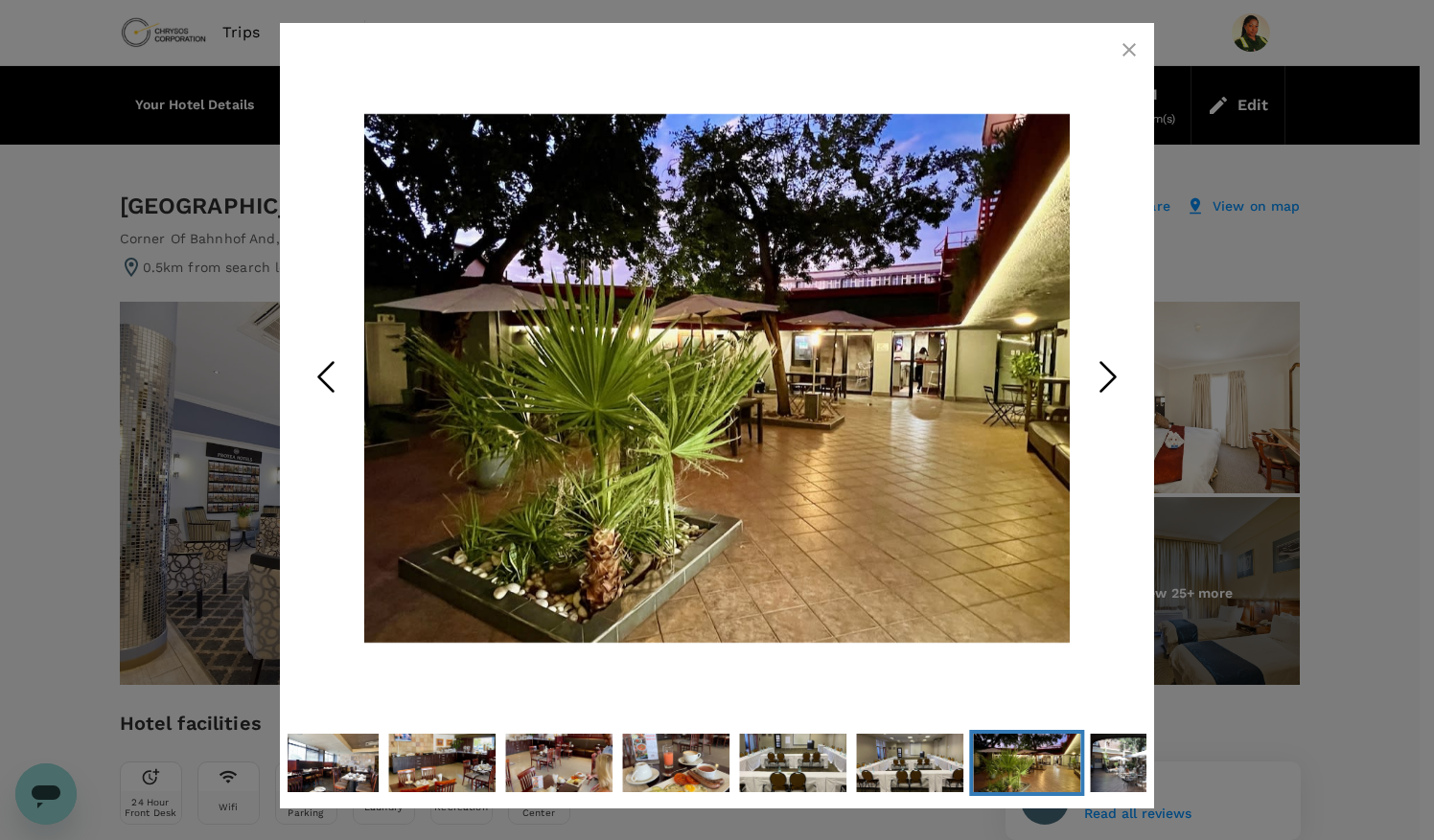
click at [1113, 381] on icon "Next Slide" at bounding box center [1108, 376] width 58 height 58
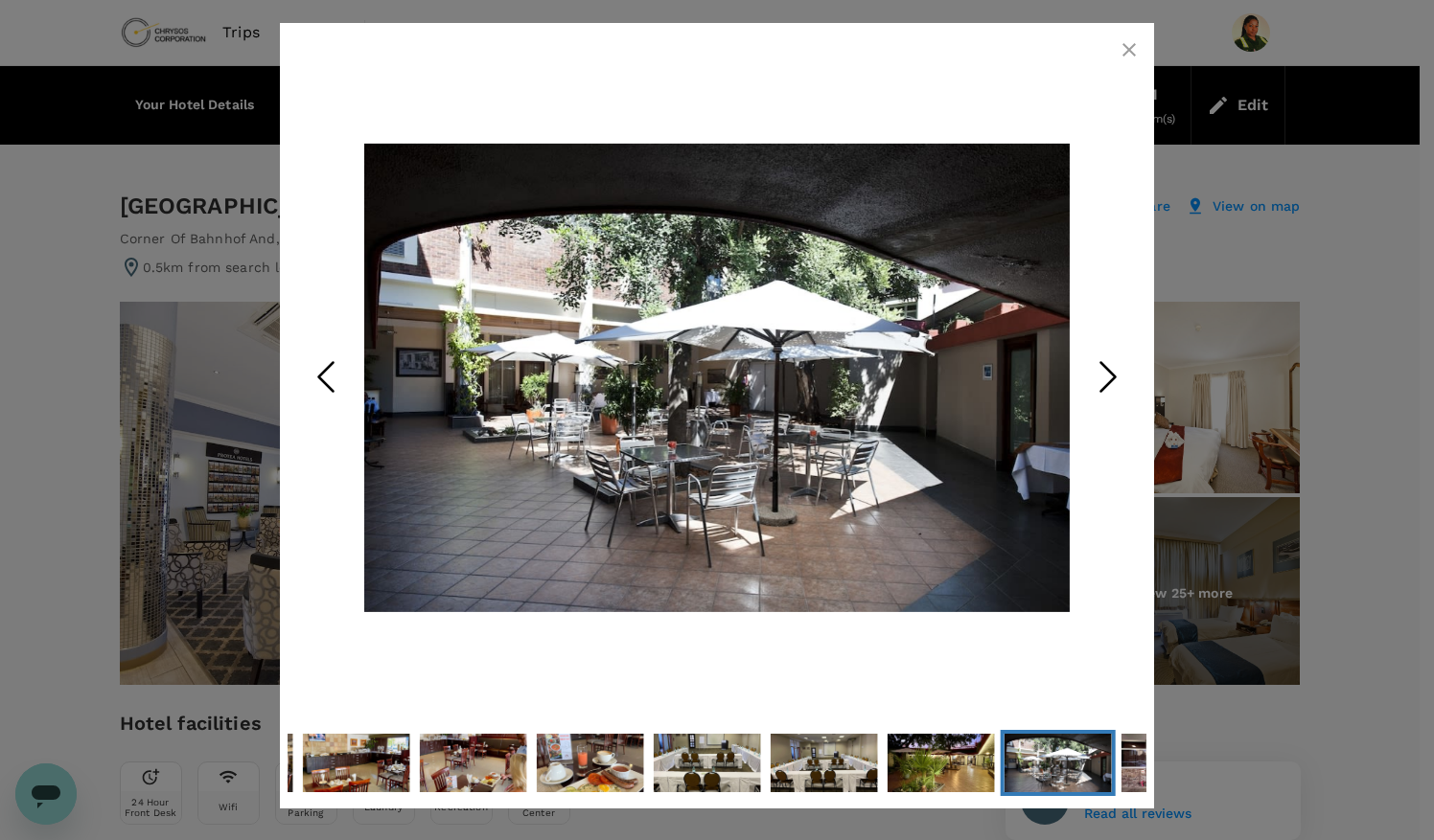
click at [328, 358] on icon "Previous Slide" at bounding box center [326, 376] width 58 height 58
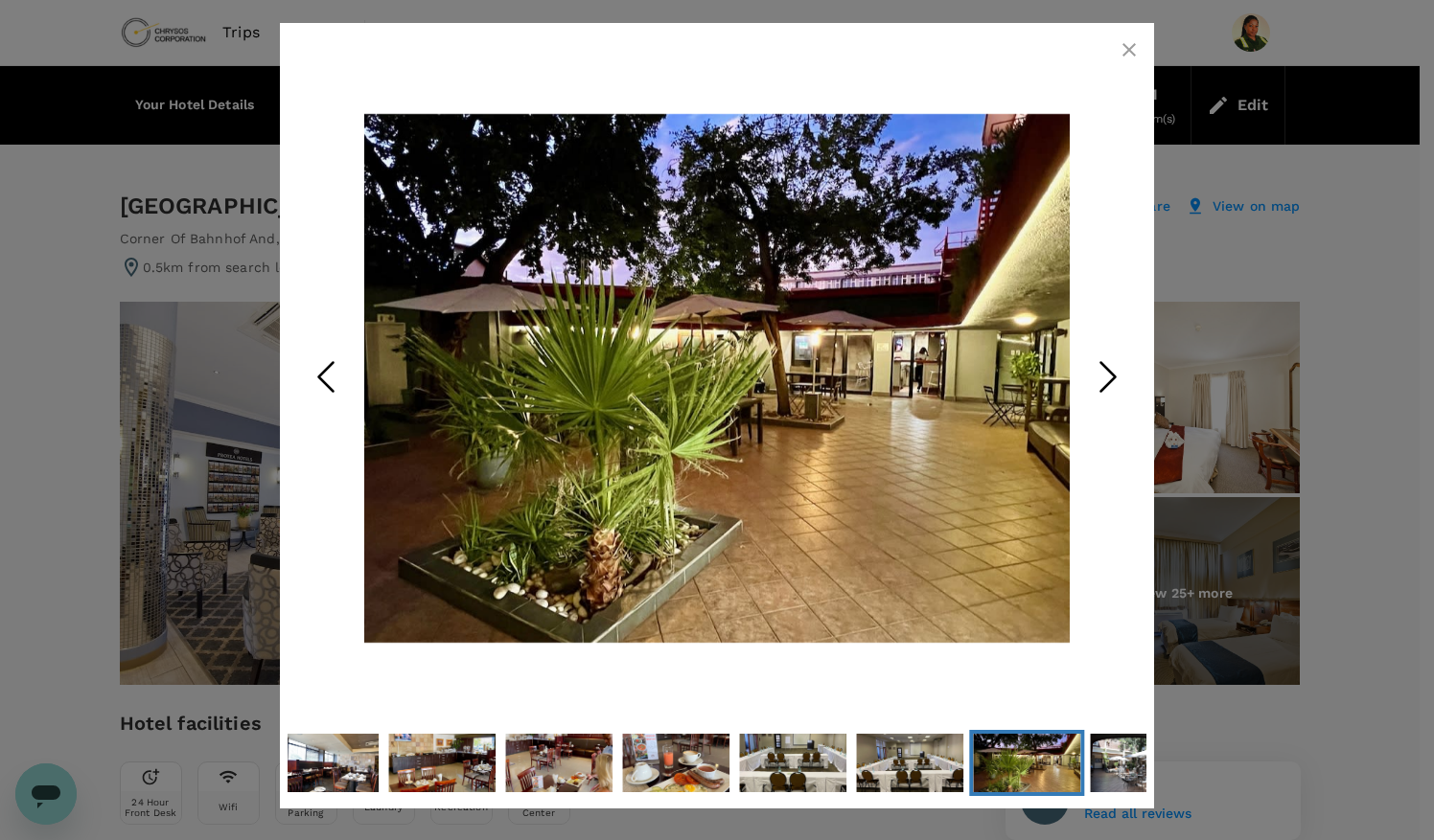
click at [1098, 365] on icon "Next Slide" at bounding box center [1108, 376] width 58 height 58
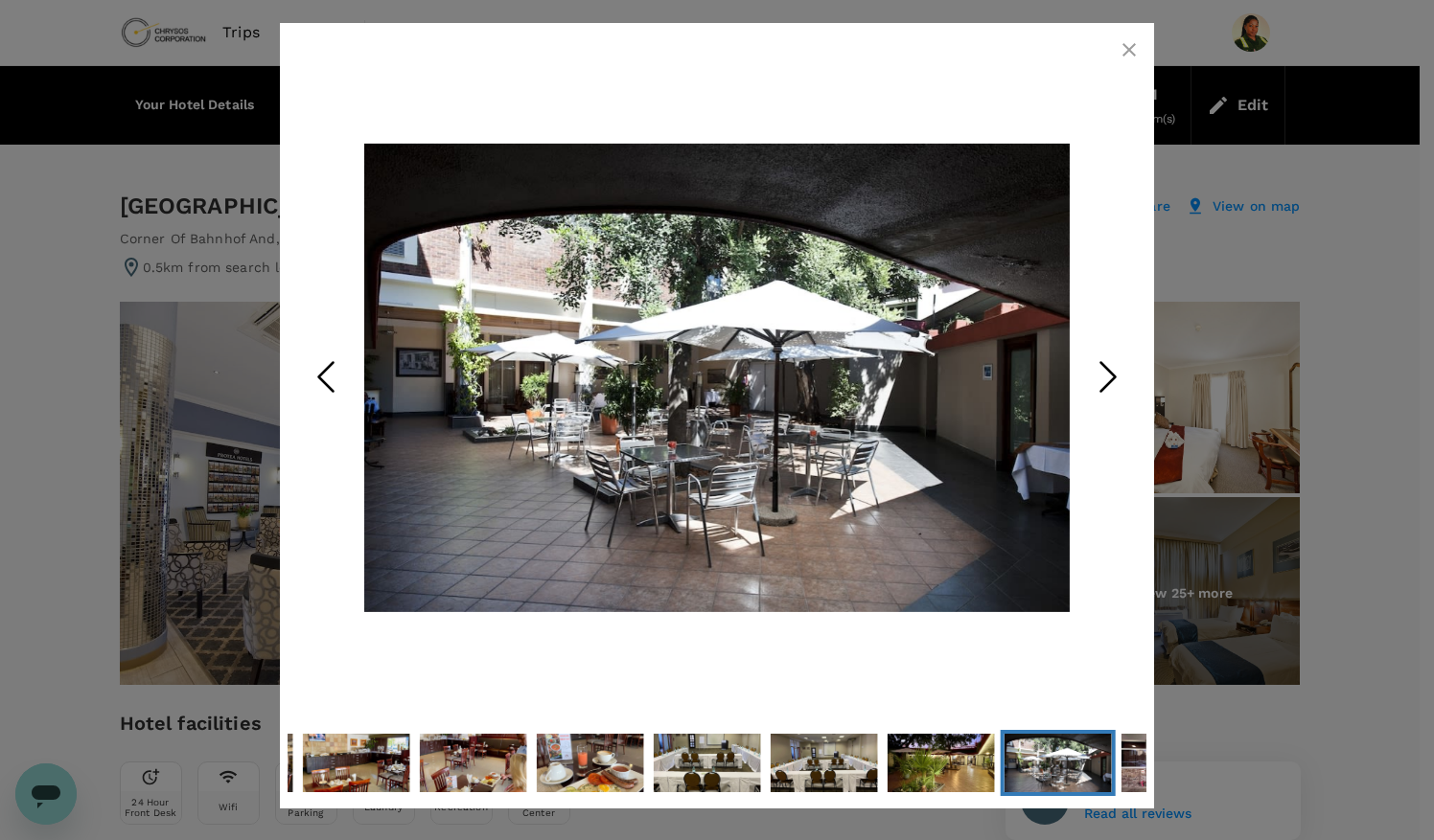
click at [1097, 366] on icon "Next Slide" at bounding box center [1108, 376] width 58 height 58
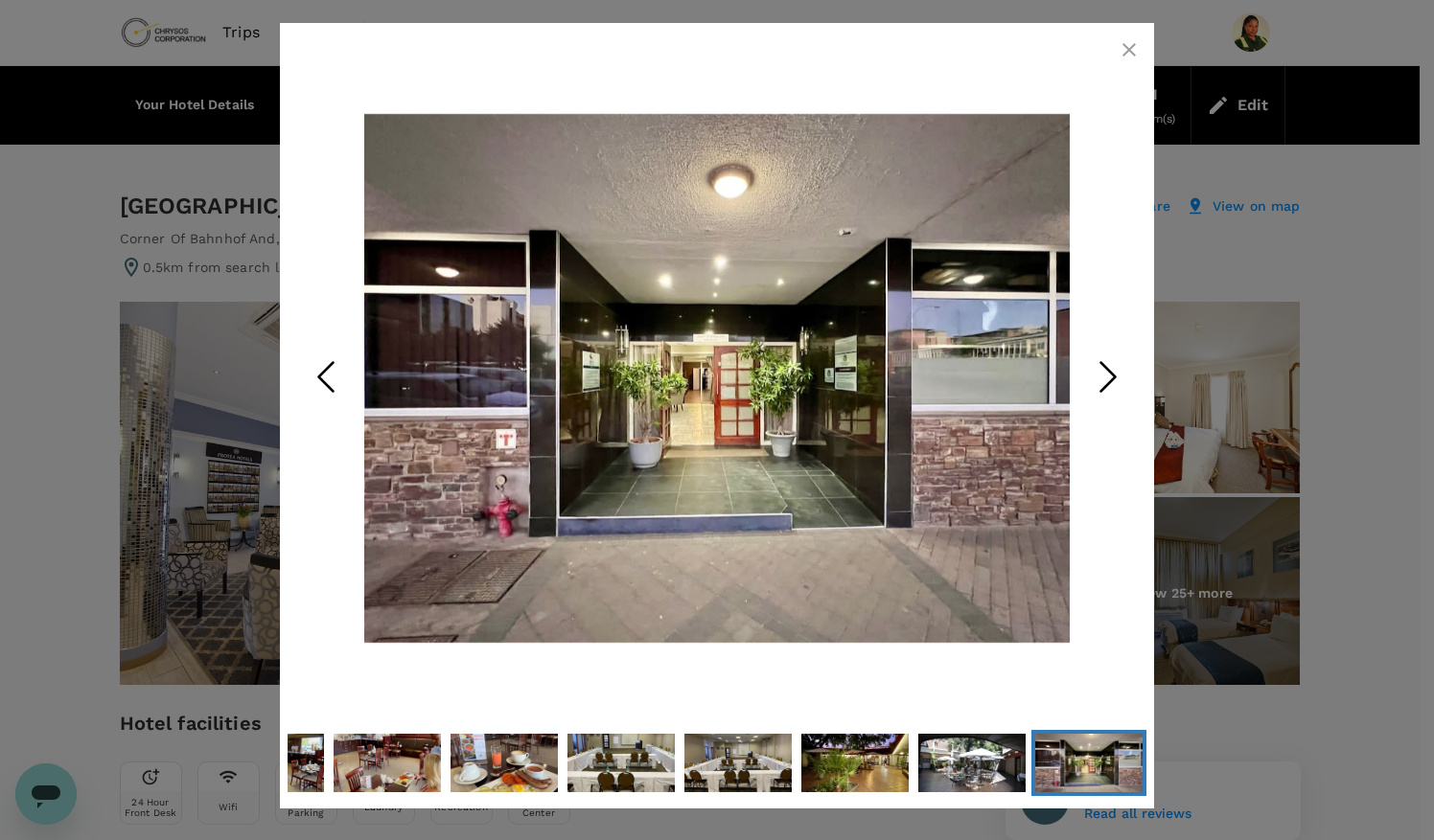
click at [1118, 375] on icon "Next Slide" at bounding box center [1108, 376] width 58 height 58
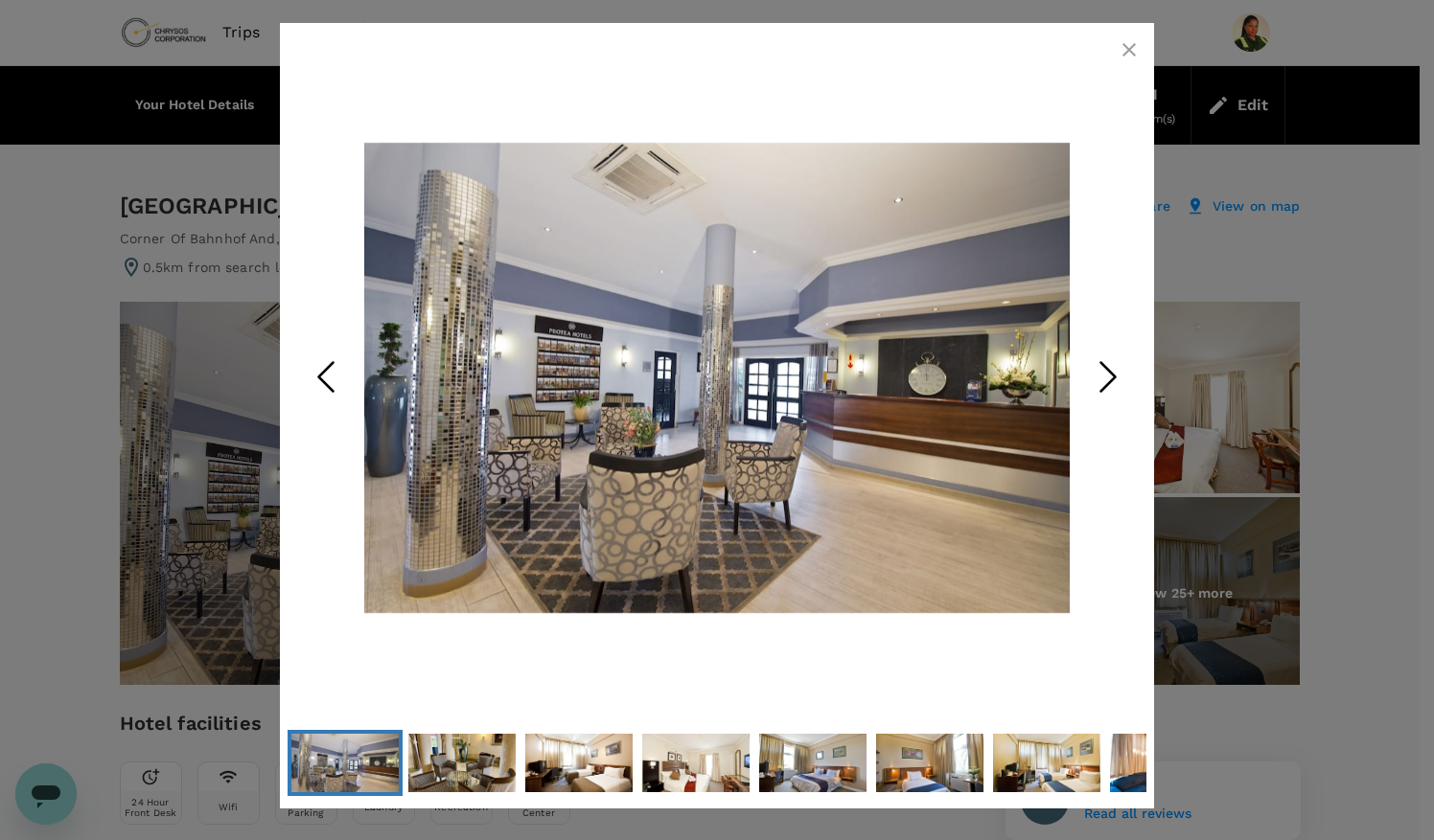
click at [1118, 375] on icon "Next Slide" at bounding box center [1108, 376] width 58 height 58
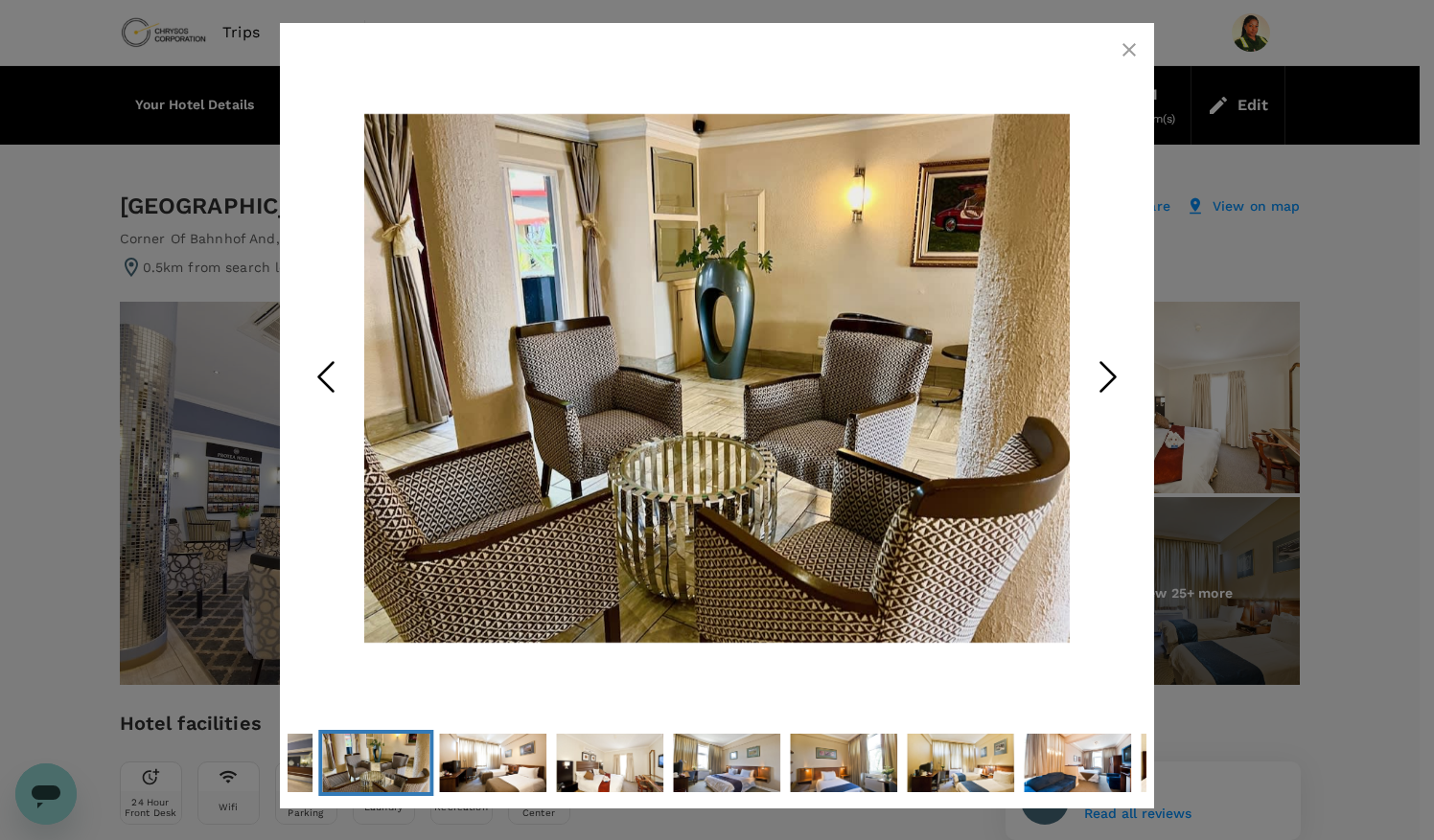
click at [1118, 375] on icon "Next Slide" at bounding box center [1108, 376] width 58 height 58
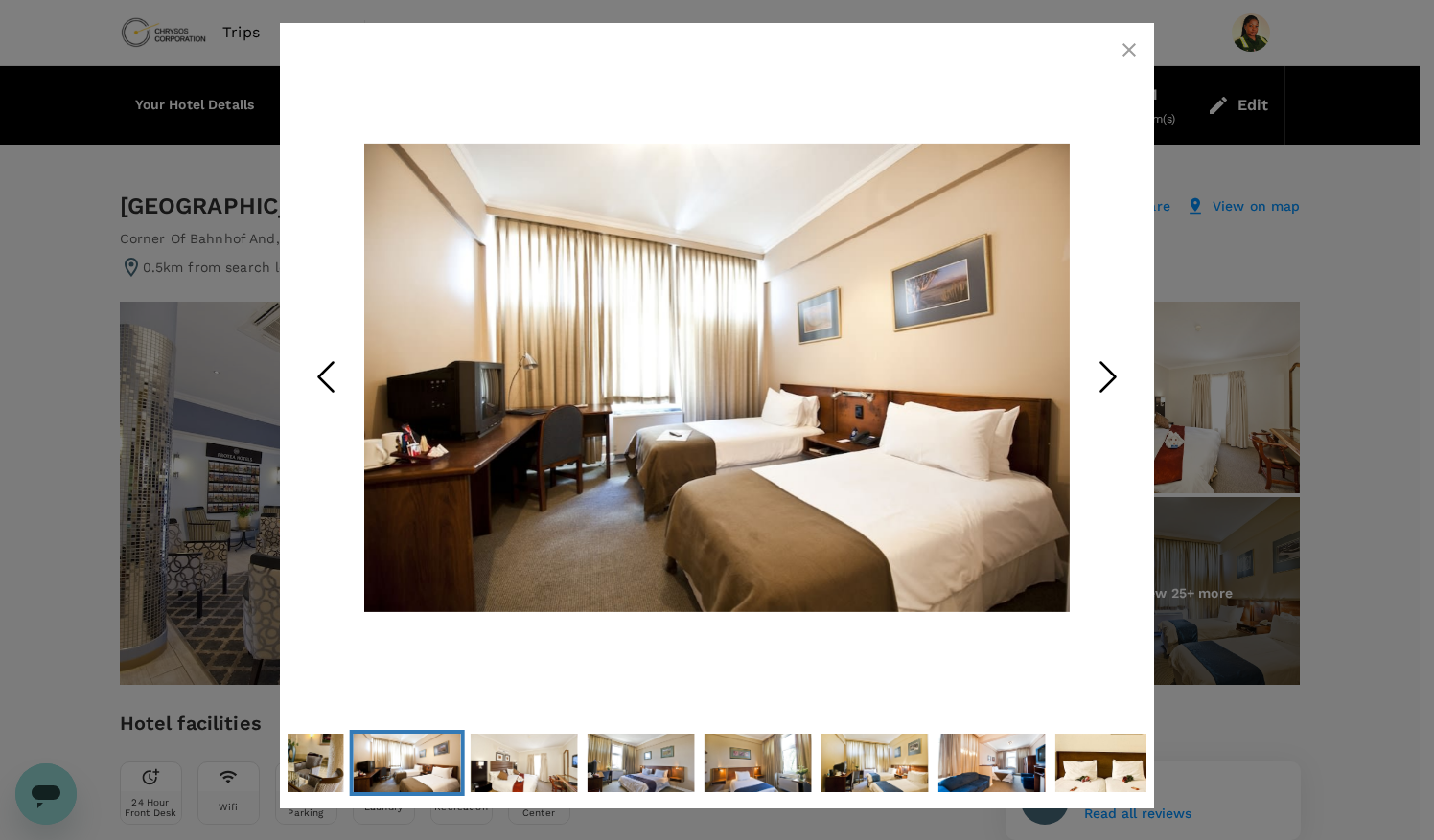
click at [1118, 375] on icon "Next Slide" at bounding box center [1108, 376] width 58 height 58
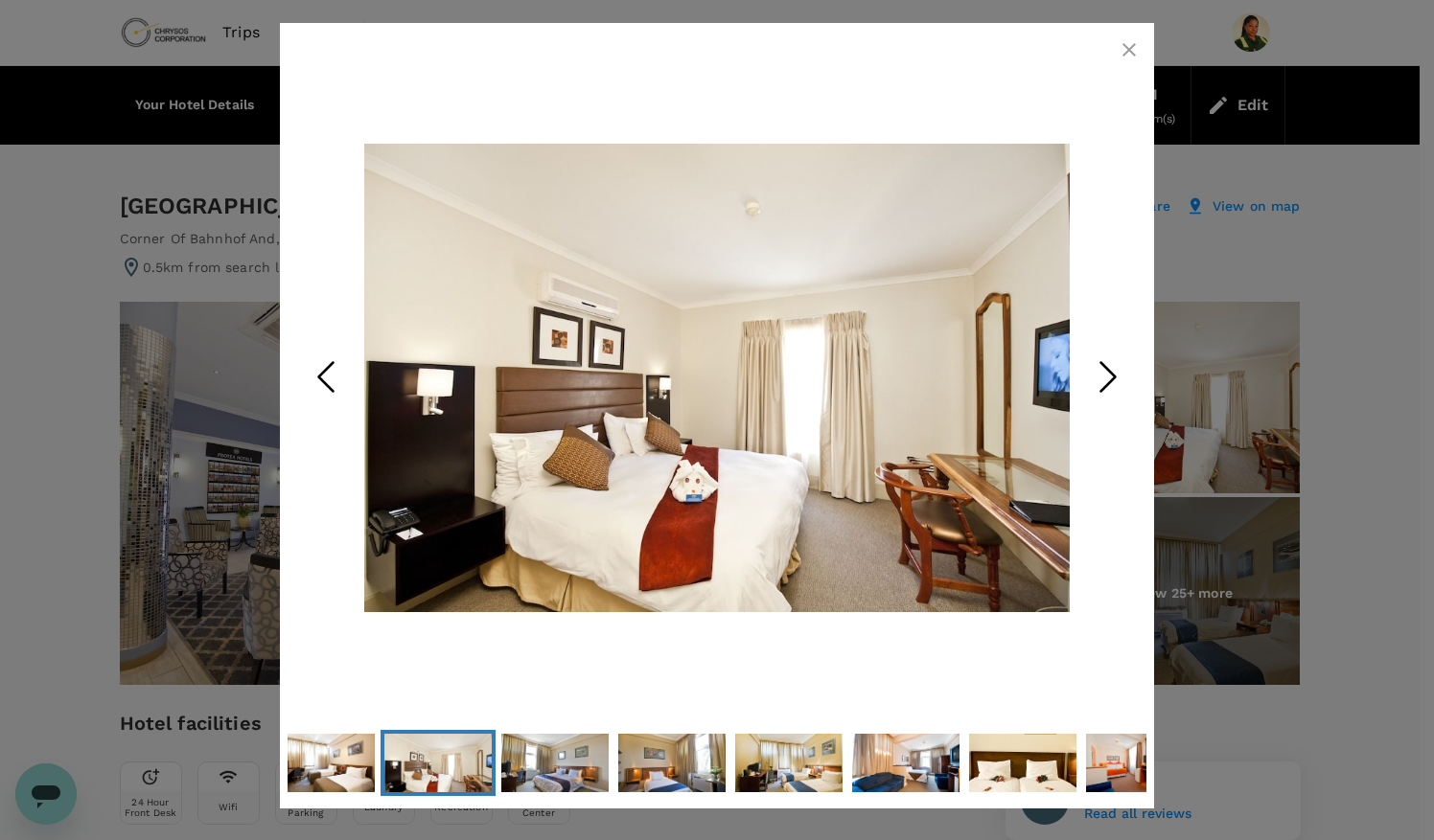
click at [1118, 375] on icon "Next Slide" at bounding box center [1108, 376] width 58 height 58
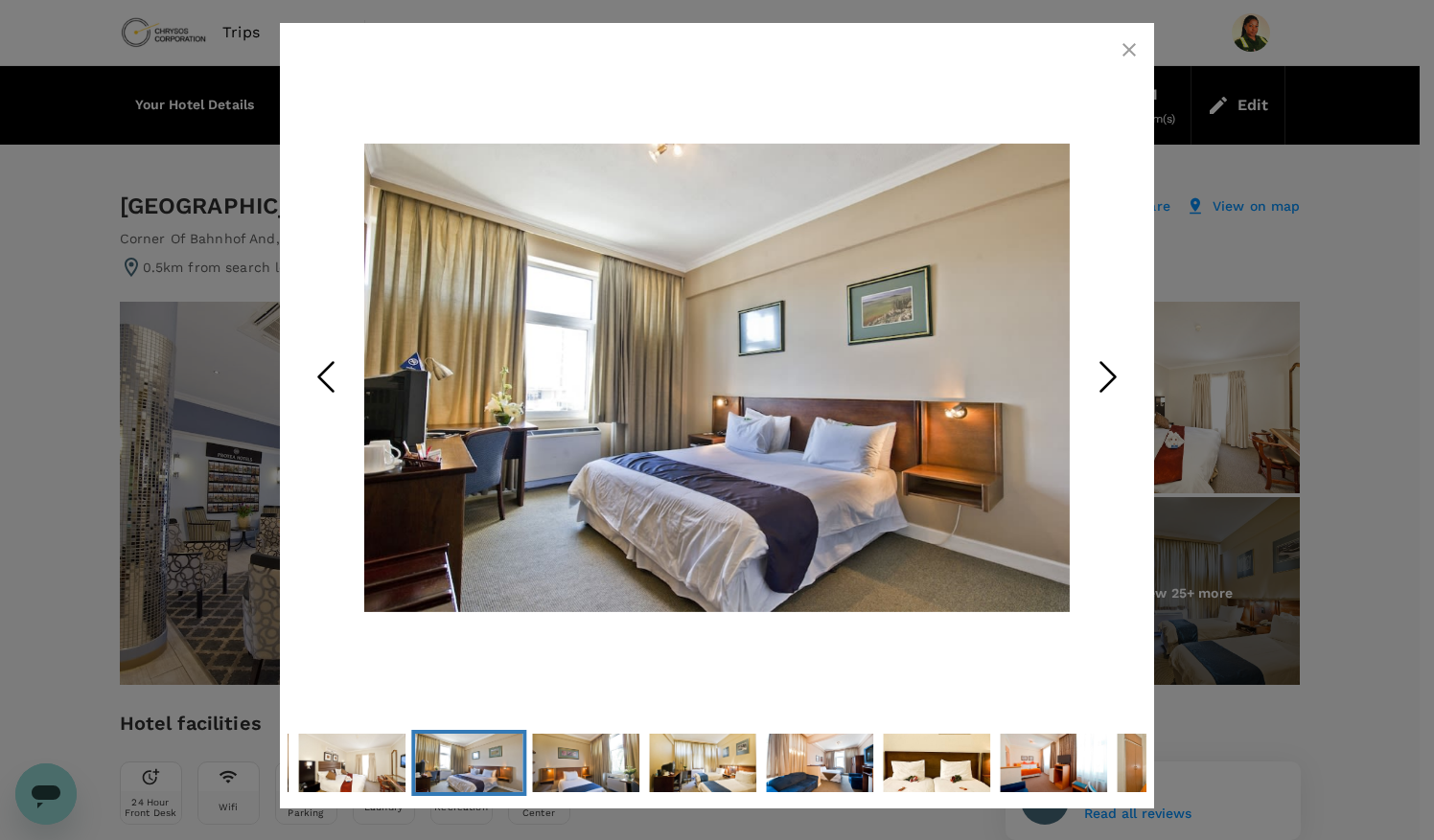
click at [1131, 48] on icon "button" at bounding box center [1128, 49] width 13 height 13
